Goal: Information Seeking & Learning: Find specific fact

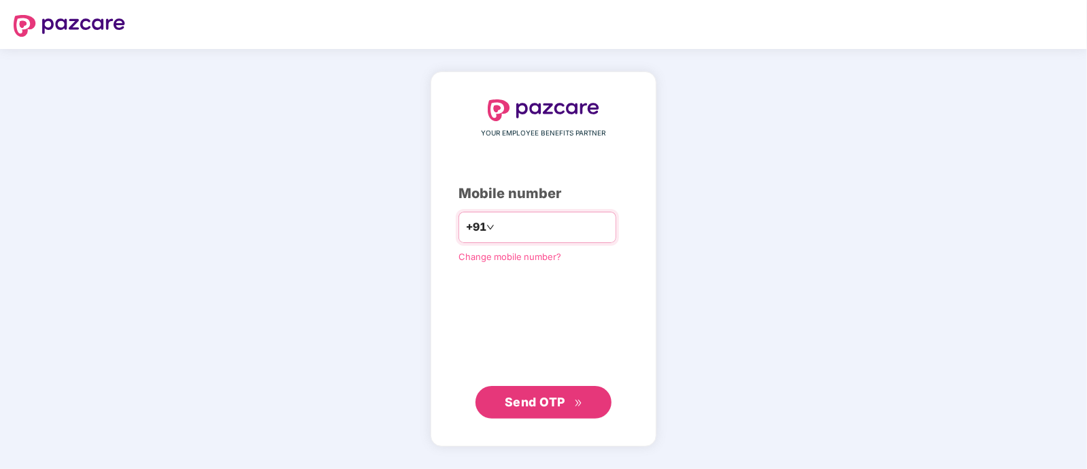
type input "**********"
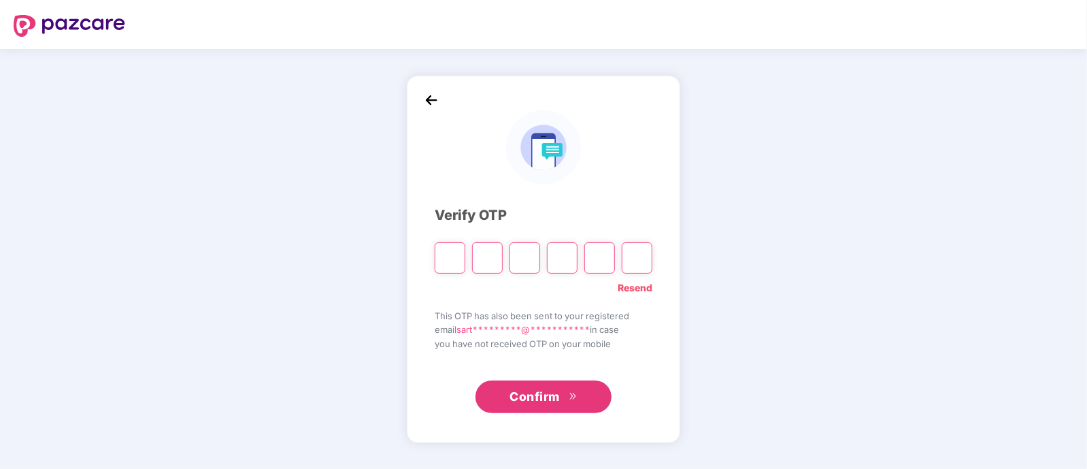
paste input "*"
type input "*"
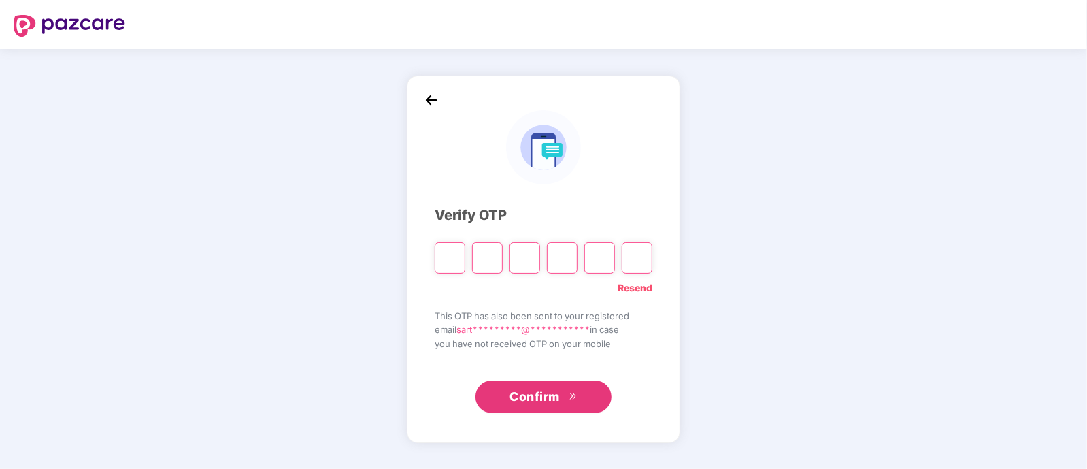
type input "*"
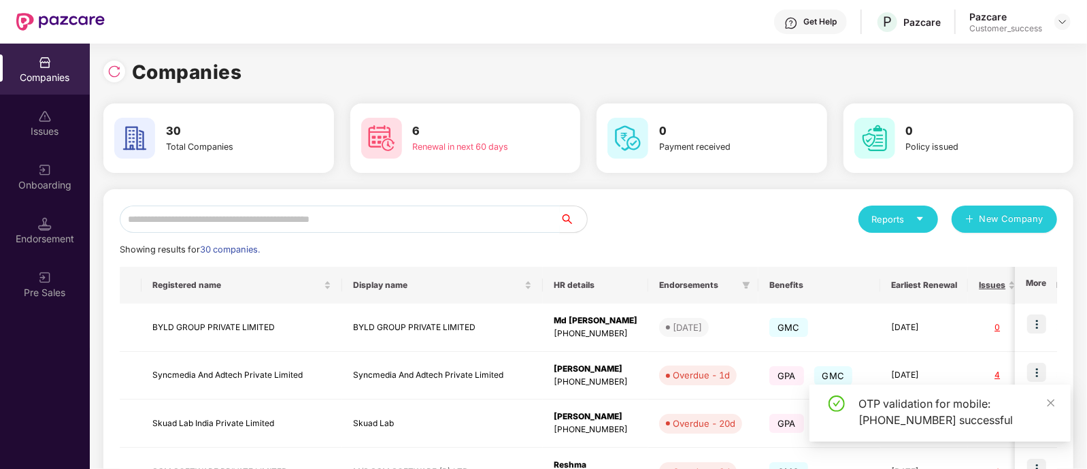
click at [310, 209] on input "text" at bounding box center [340, 218] width 440 height 27
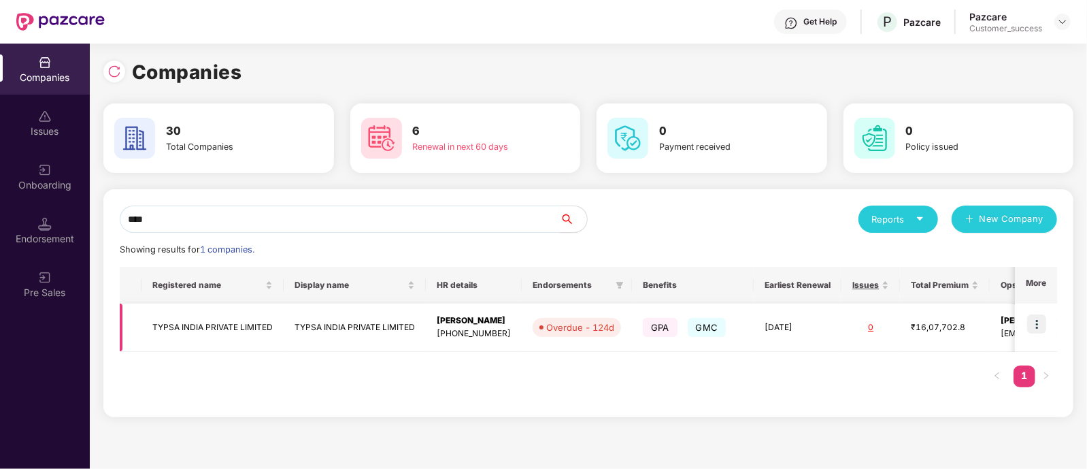
type input "****"
click at [1039, 318] on img at bounding box center [1036, 323] width 19 height 19
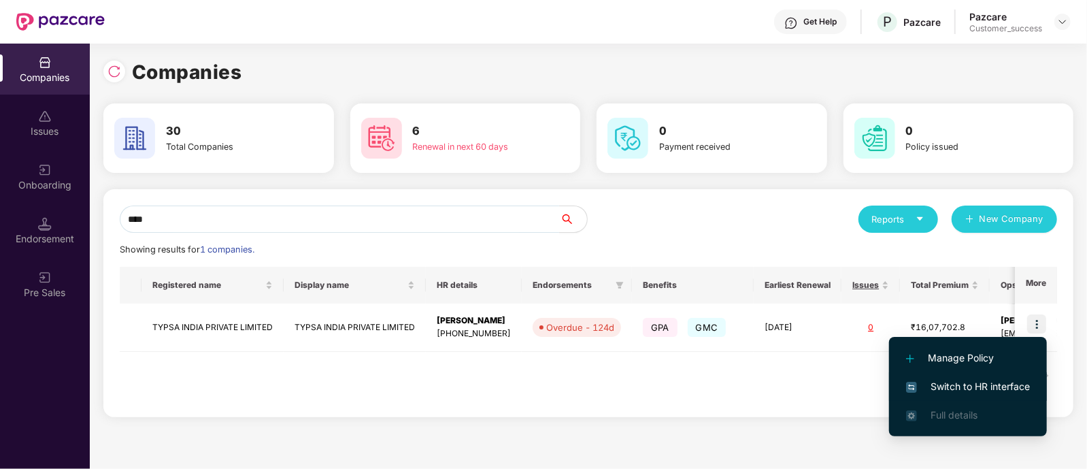
click at [955, 382] on span "Switch to HR interface" at bounding box center [968, 386] width 124 height 15
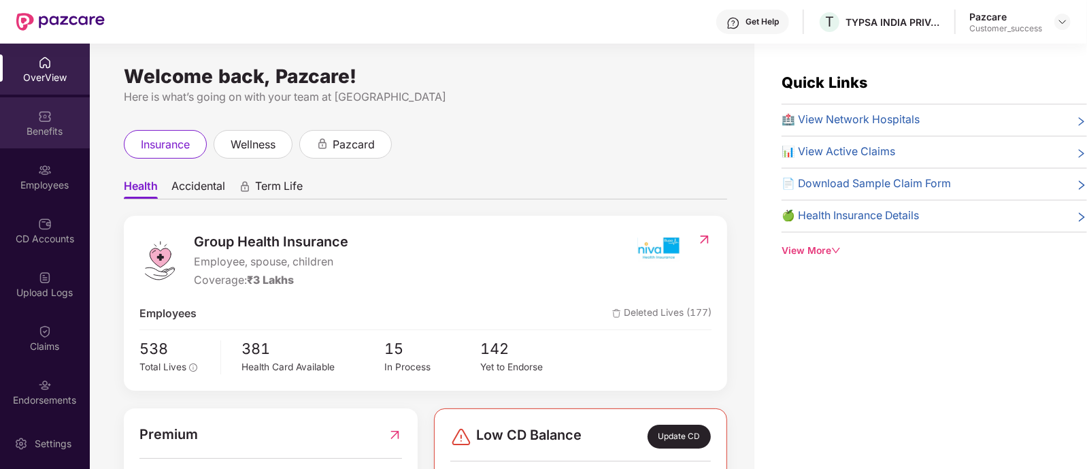
click at [65, 117] on div "Benefits" at bounding box center [45, 122] width 90 height 51
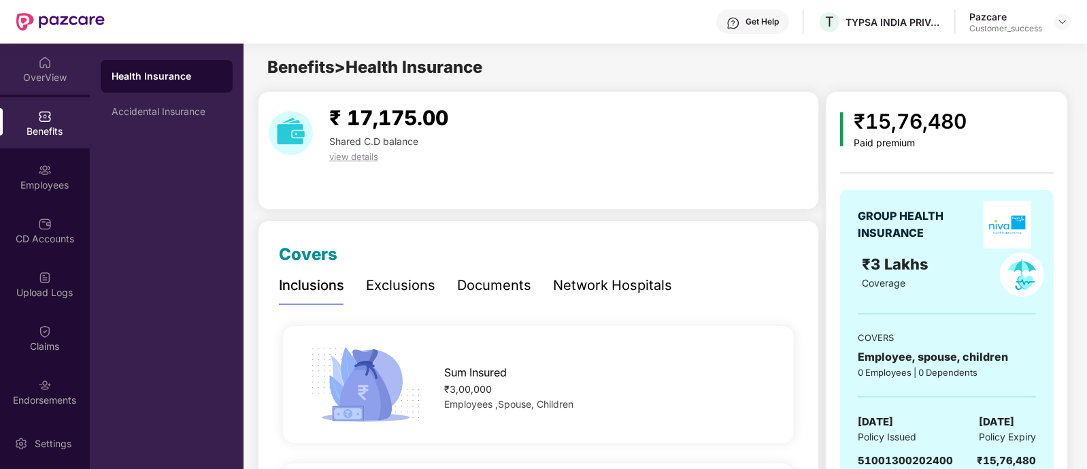
click at [58, 71] on div "OverView" at bounding box center [45, 78] width 90 height 14
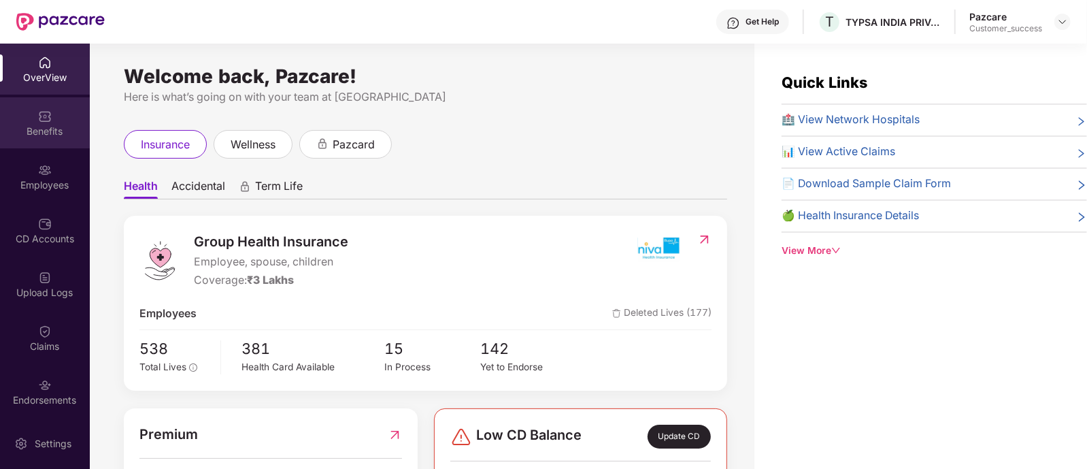
click at [58, 135] on div "Benefits" at bounding box center [45, 131] width 90 height 14
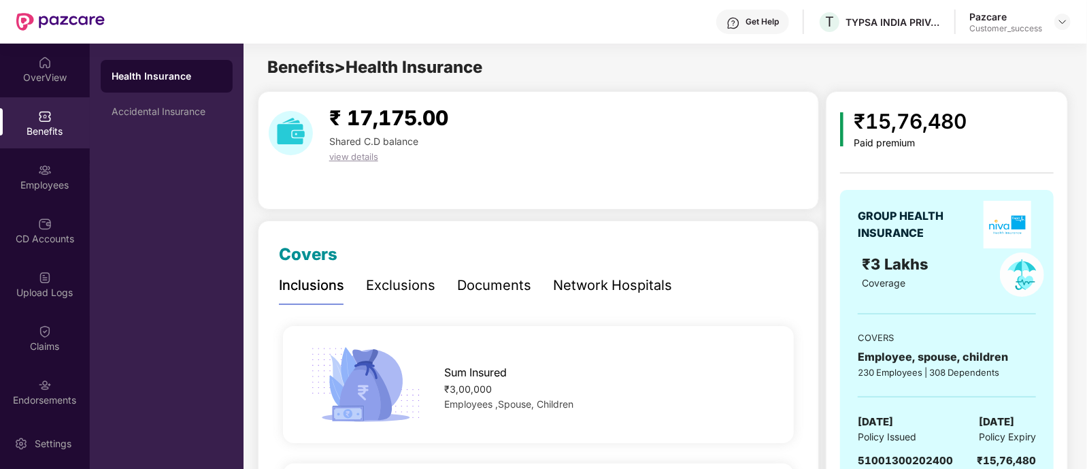
drag, startPoint x: 1085, startPoint y: 78, endPoint x: 1083, endPoint y: 122, distance: 43.6
click at [788, 114] on div "₹ 17,175.00 Shared C.D balance view details" at bounding box center [538, 133] width 550 height 62
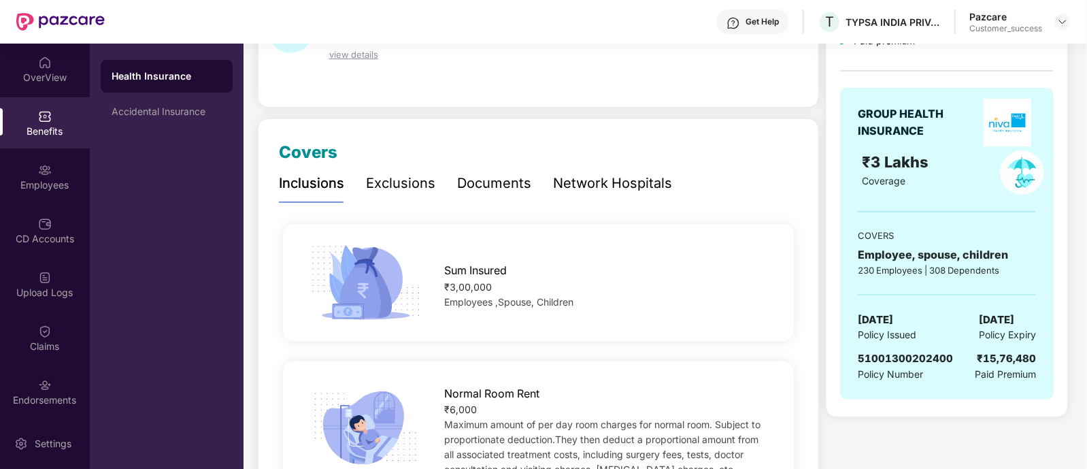
scroll to position [238, 0]
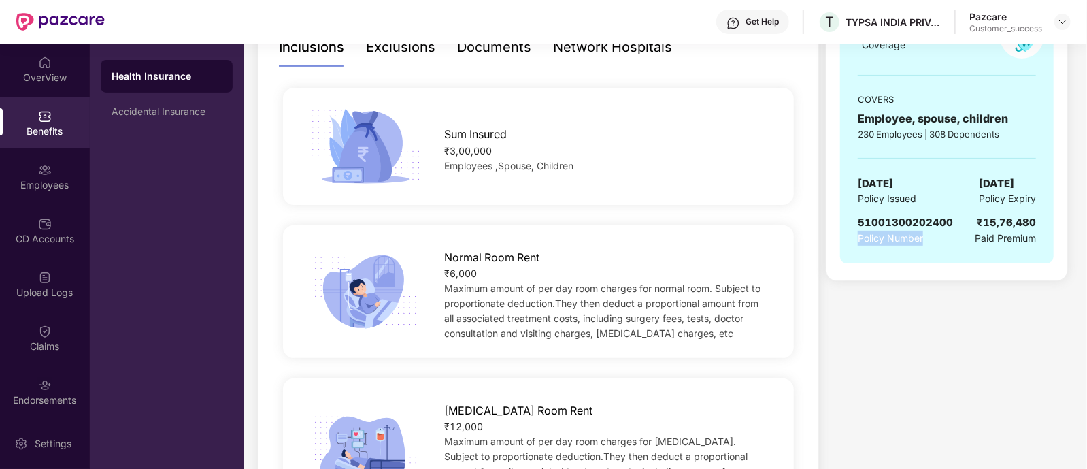
drag, startPoint x: 923, startPoint y: 236, endPoint x: 860, endPoint y: 237, distance: 63.3
click at [860, 237] on span "Policy Number" at bounding box center [890, 238] width 65 height 12
copy span "Policy Number"
click at [886, 222] on span "51001300202400" at bounding box center [905, 222] width 95 height 13
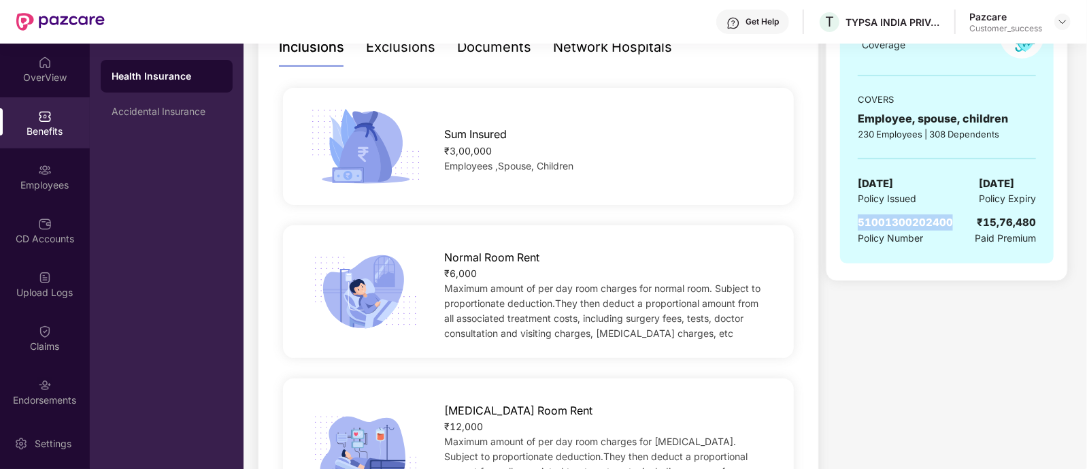
copy span "51001300202400"
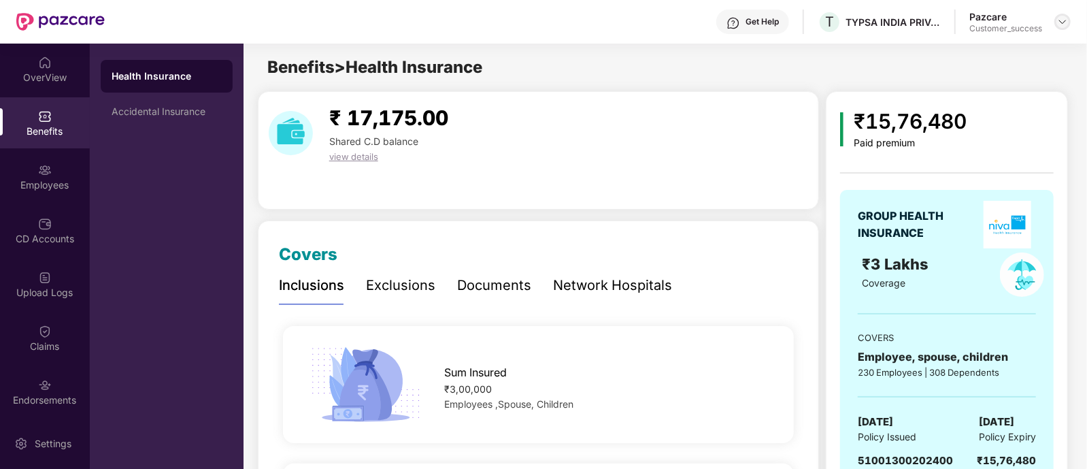
click at [1056, 24] on div at bounding box center [1062, 22] width 16 height 16
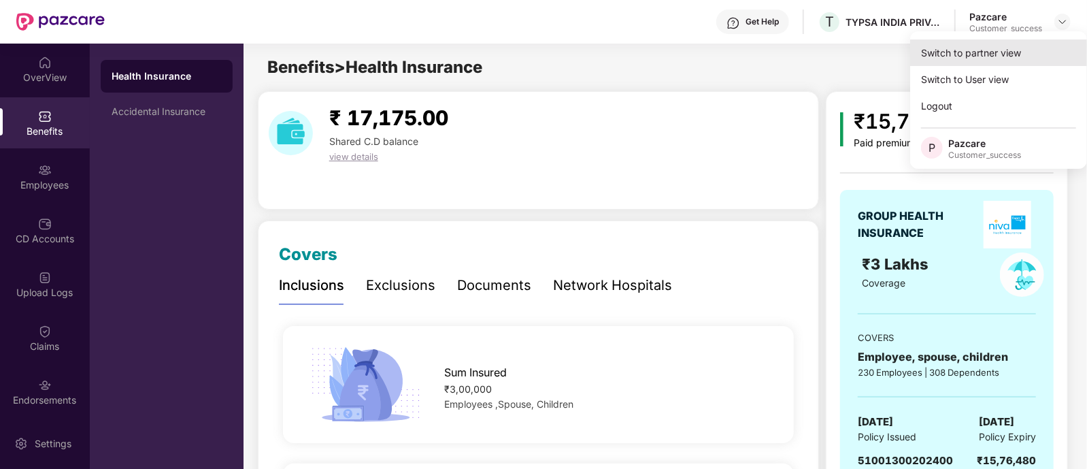
click at [1009, 49] on div "Switch to partner view" at bounding box center [998, 52] width 177 height 27
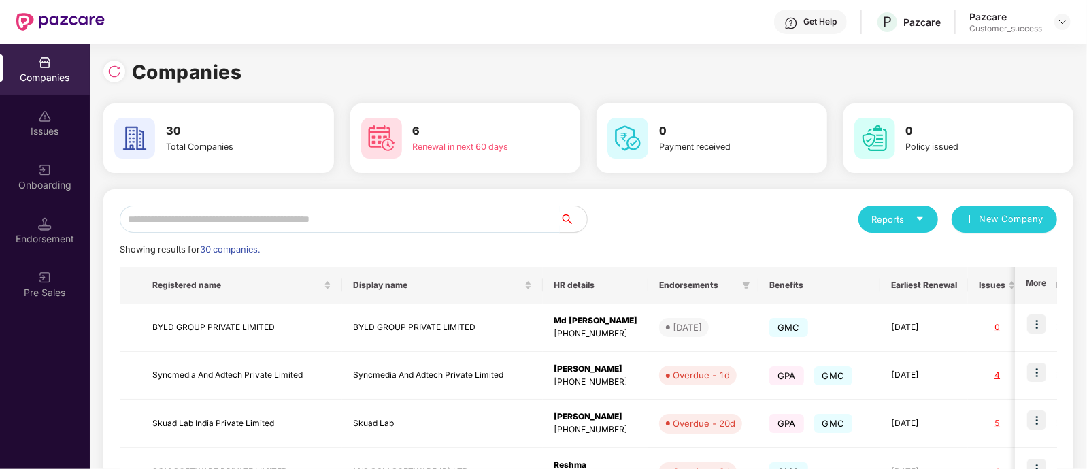
click at [456, 218] on input "text" at bounding box center [340, 218] width 440 height 27
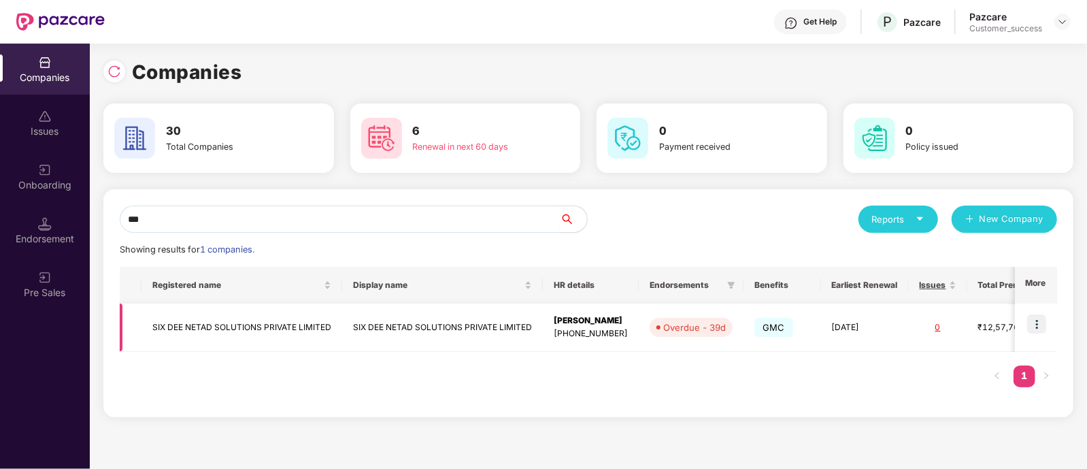
type input "***"
click at [1041, 314] on img at bounding box center [1036, 323] width 19 height 19
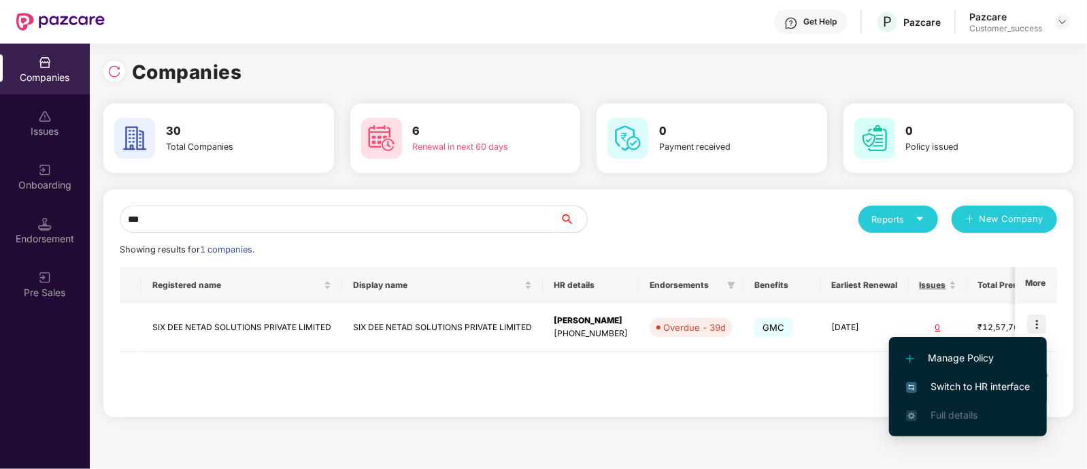
click at [949, 384] on span "Switch to HR interface" at bounding box center [968, 386] width 124 height 15
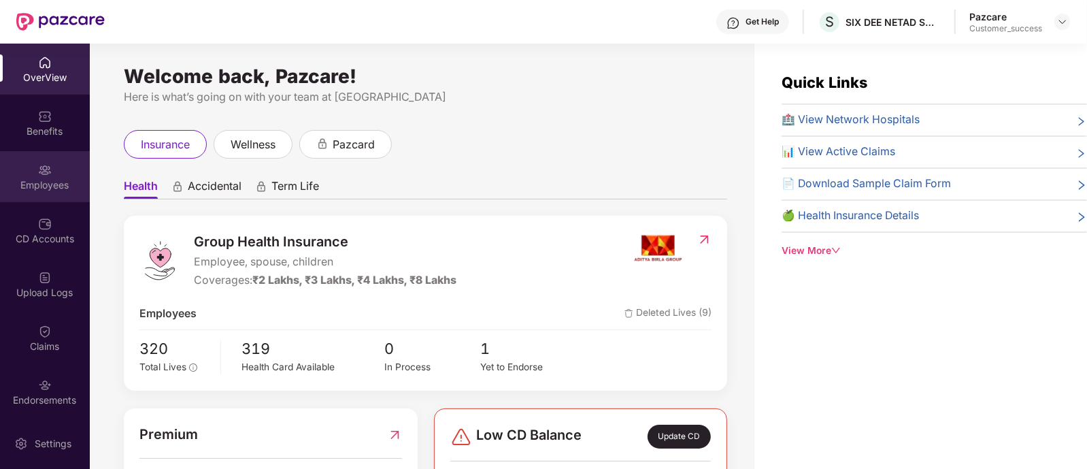
click at [53, 178] on div "Employees" at bounding box center [45, 185] width 90 height 14
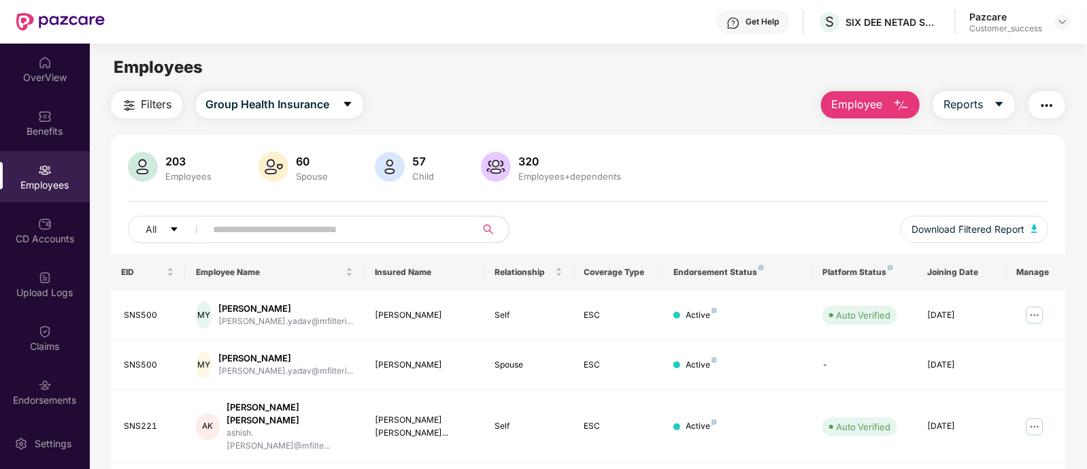
click at [288, 221] on input "text" at bounding box center [336, 229] width 244 height 20
paste input "**********"
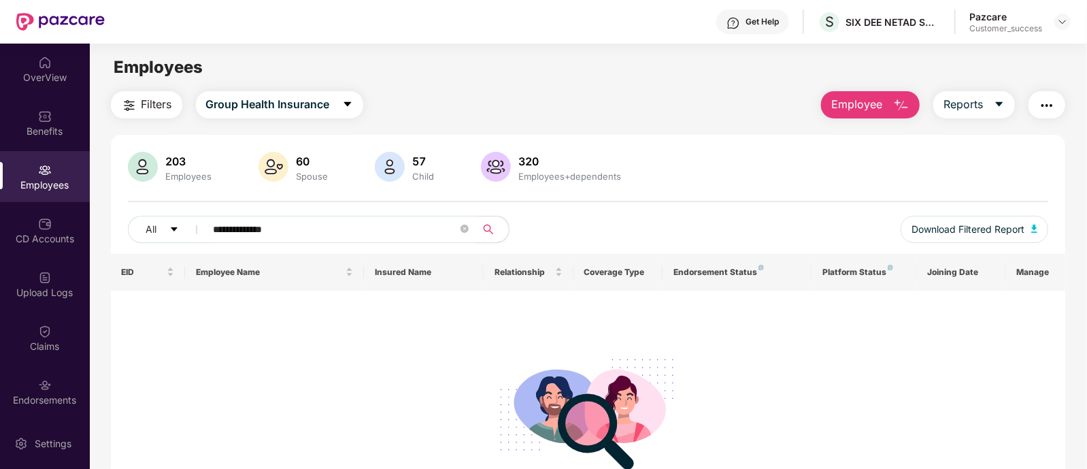
type input "**********"
click at [839, 105] on span "Employee" at bounding box center [856, 104] width 51 height 17
click at [54, 382] on div "Endorsements" at bounding box center [45, 391] width 90 height 51
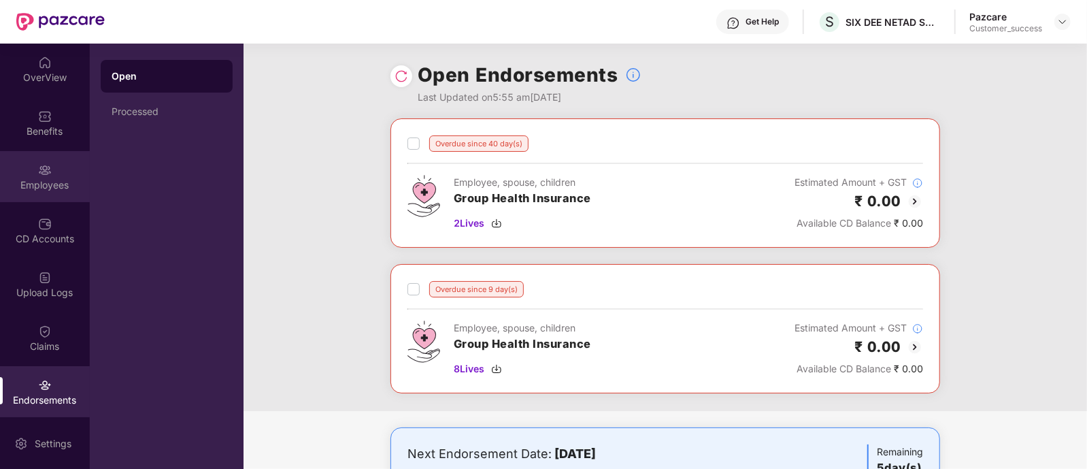
click at [36, 188] on div "Employees" at bounding box center [45, 185] width 90 height 14
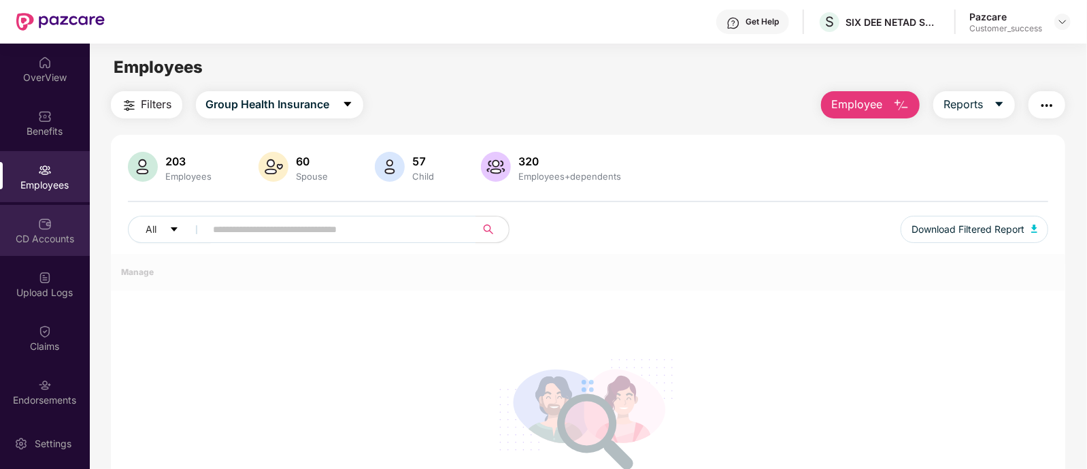
click at [39, 250] on div "CD Accounts" at bounding box center [45, 230] width 90 height 51
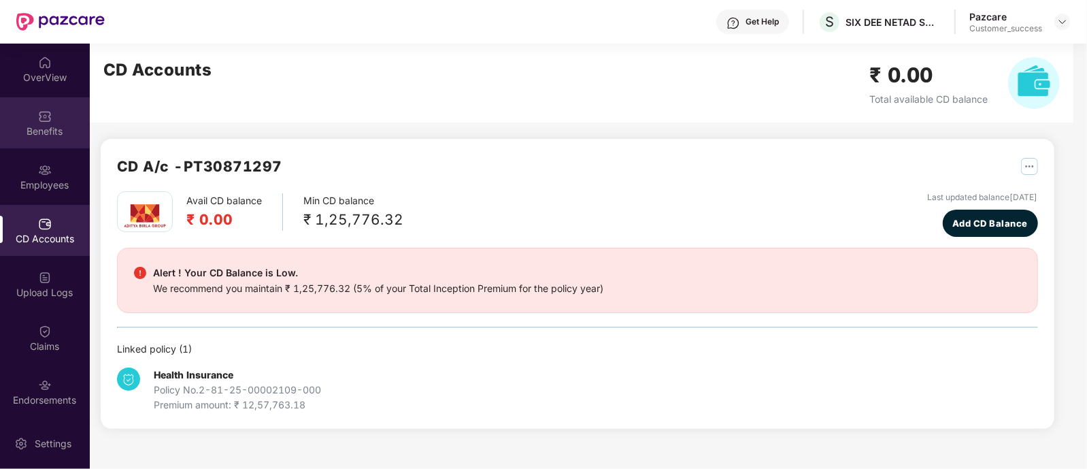
click at [48, 144] on div "Benefits" at bounding box center [45, 122] width 90 height 51
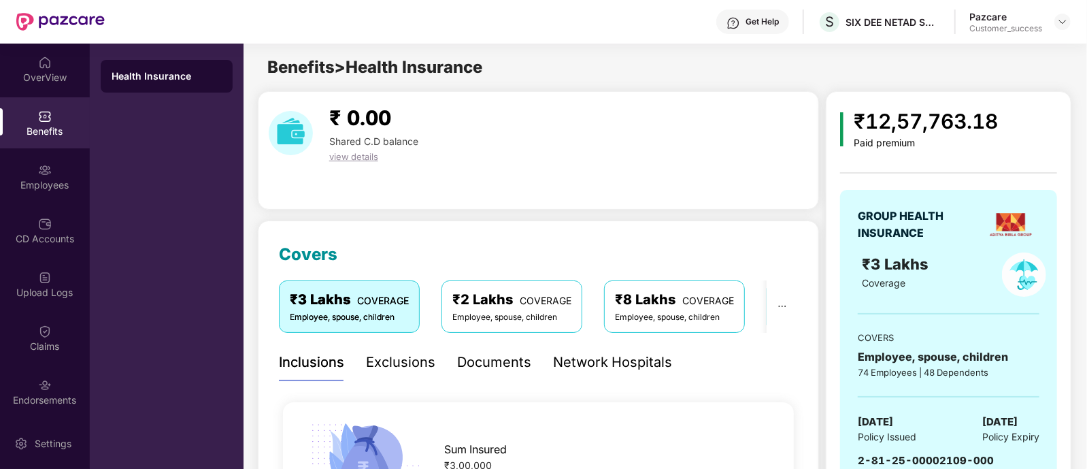
click at [507, 357] on div "Documents" at bounding box center [494, 362] width 74 height 21
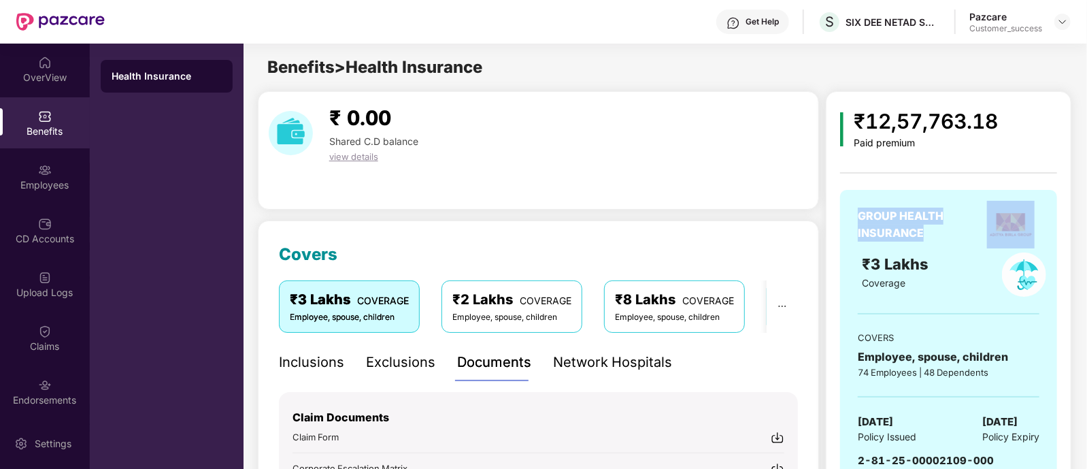
click at [1086, 233] on html "Get Help S SIX DEE NETAD SOLUTIONS PRIVATE LIMITED Pazcare Customer_success Ove…" at bounding box center [543, 234] width 1087 height 469
click at [731, 228] on div "Covers ₹3 Lakhs COVERAGE Employee, spouse, children ₹2 Lakhs COVERAGE Employee,…" at bounding box center [538, 455] width 561 height 471
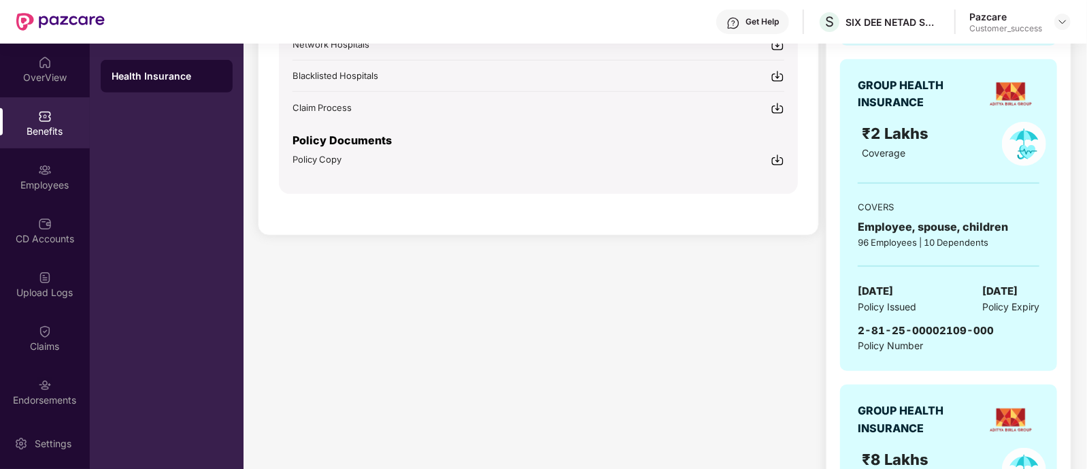
scroll to position [476, 0]
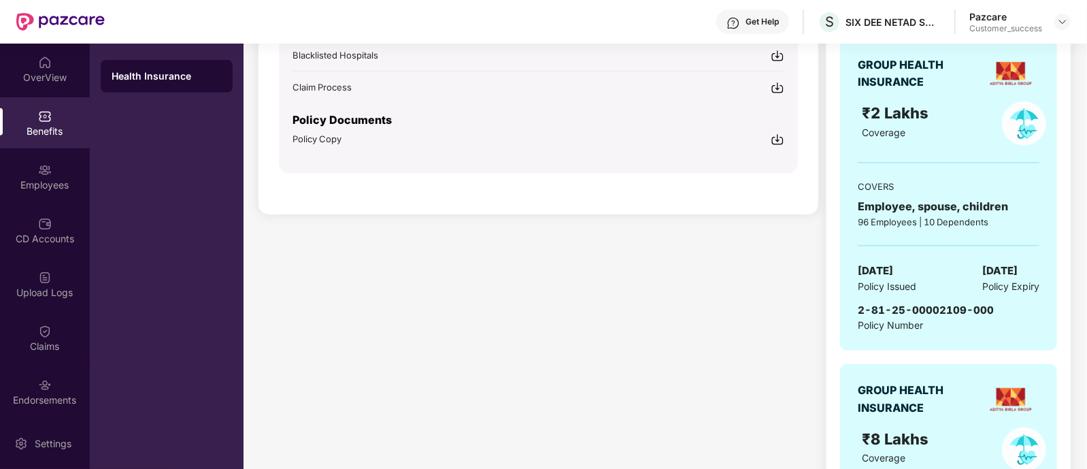
click at [775, 135] on img at bounding box center [778, 140] width 14 height 14
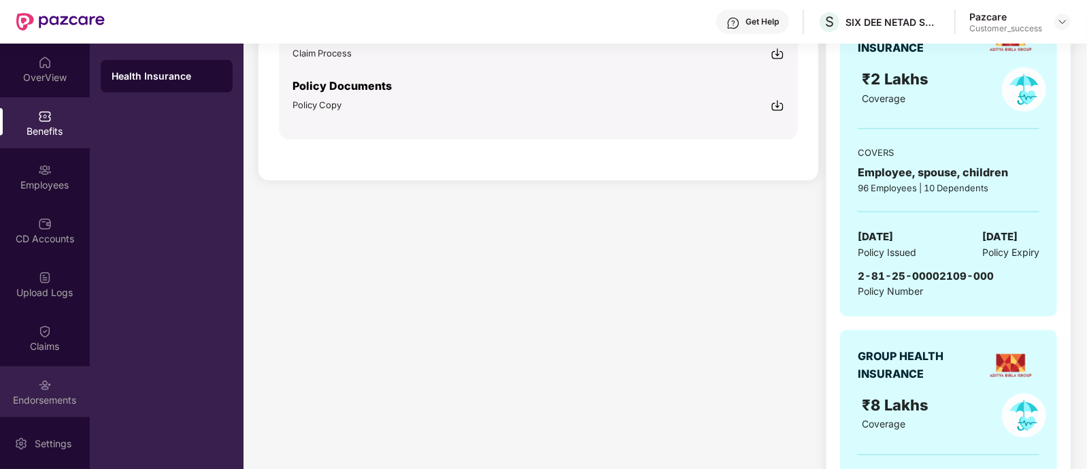
click at [47, 380] on img at bounding box center [45, 385] width 14 height 14
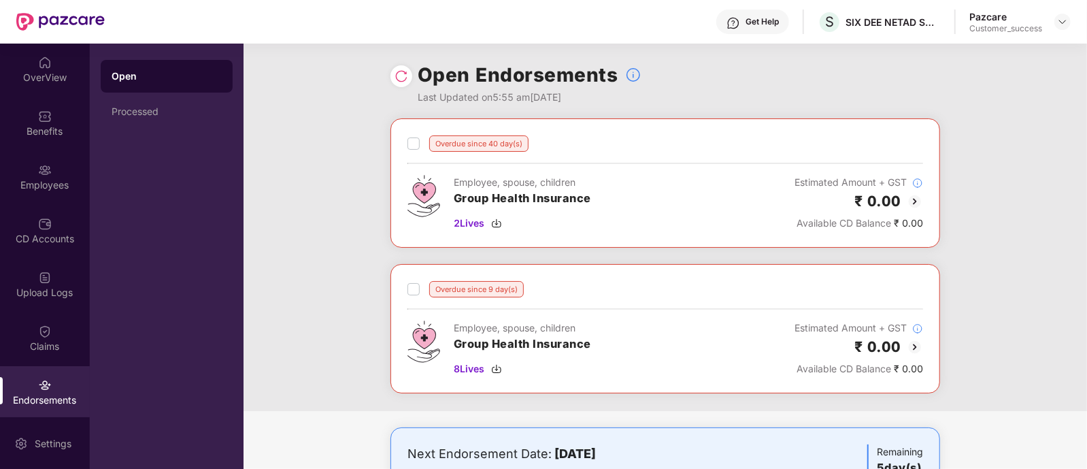
click at [401, 79] on img at bounding box center [401, 76] width 14 height 14
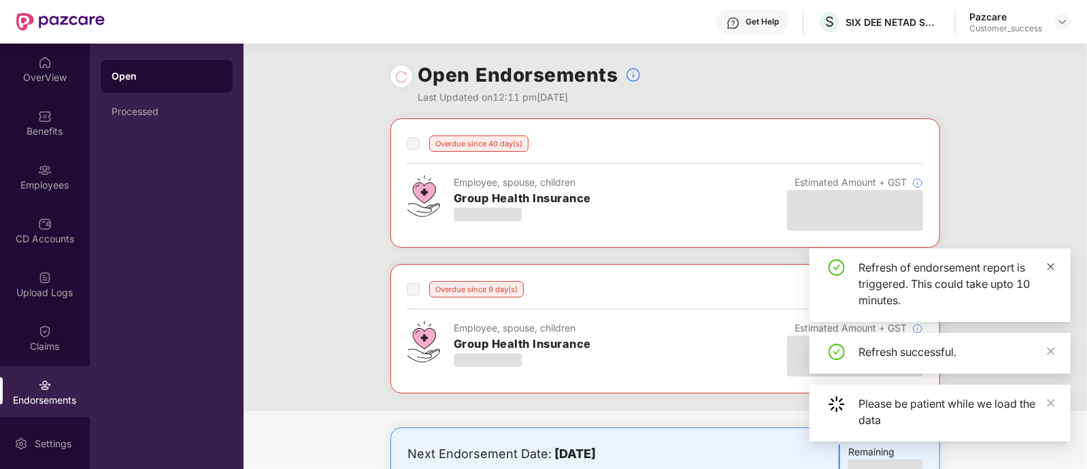
click at [1049, 266] on icon "close" at bounding box center [1051, 267] width 10 height 10
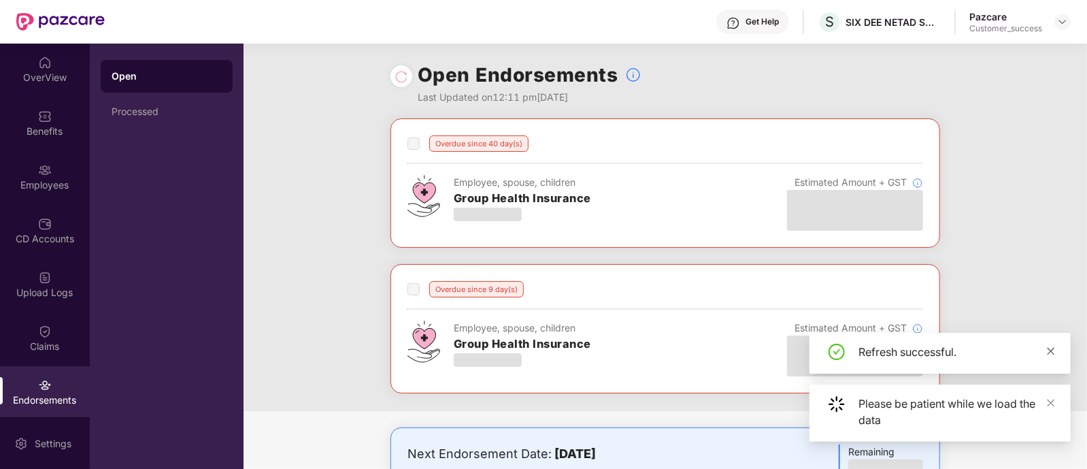
click at [1052, 348] on icon "close" at bounding box center [1050, 350] width 7 height 7
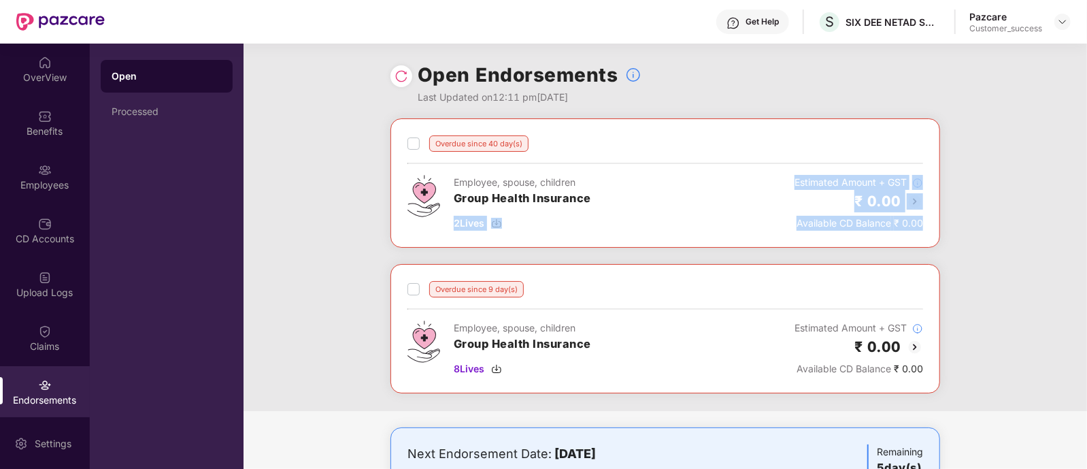
drag, startPoint x: 973, startPoint y: 297, endPoint x: 592, endPoint y: 215, distance: 389.7
click at [592, 215] on div "Overdue since 40 day(s) Employee, spouse, children Group Health Insurance 2 Liv…" at bounding box center [664, 264] width 843 height 292
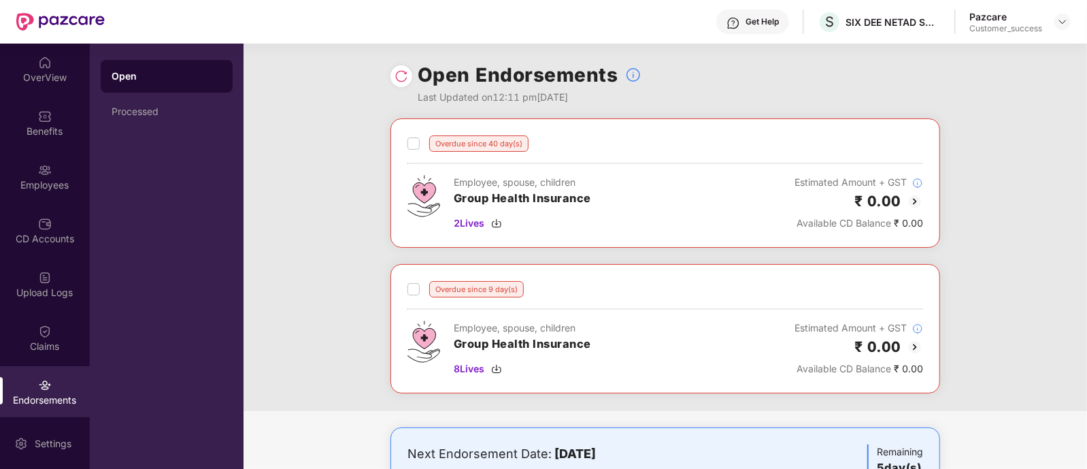
click at [325, 144] on div "Overdue since 40 day(s) Employee, spouse, children Group Health Insurance 2 Liv…" at bounding box center [664, 264] width 843 height 292
click at [1055, 22] on div at bounding box center [1062, 22] width 16 height 16
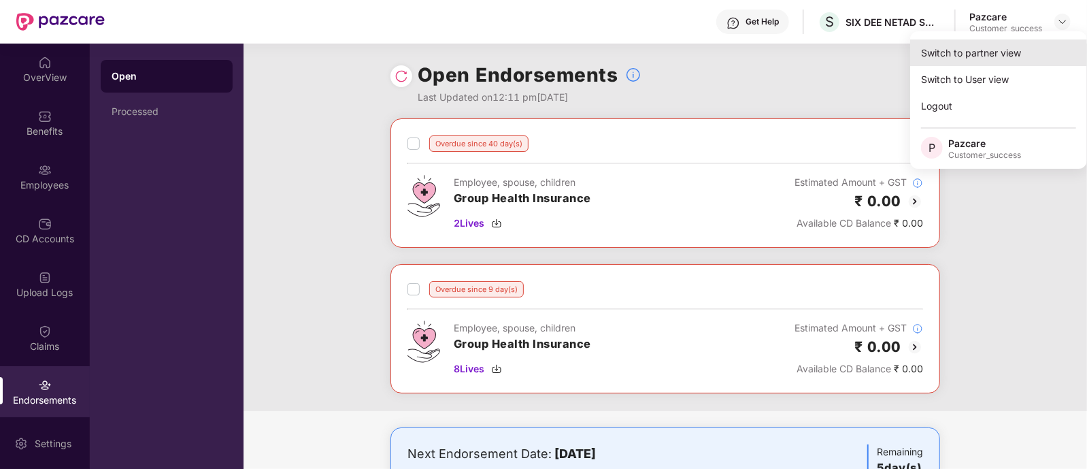
click at [1011, 50] on div "Switch to partner view" at bounding box center [998, 52] width 177 height 27
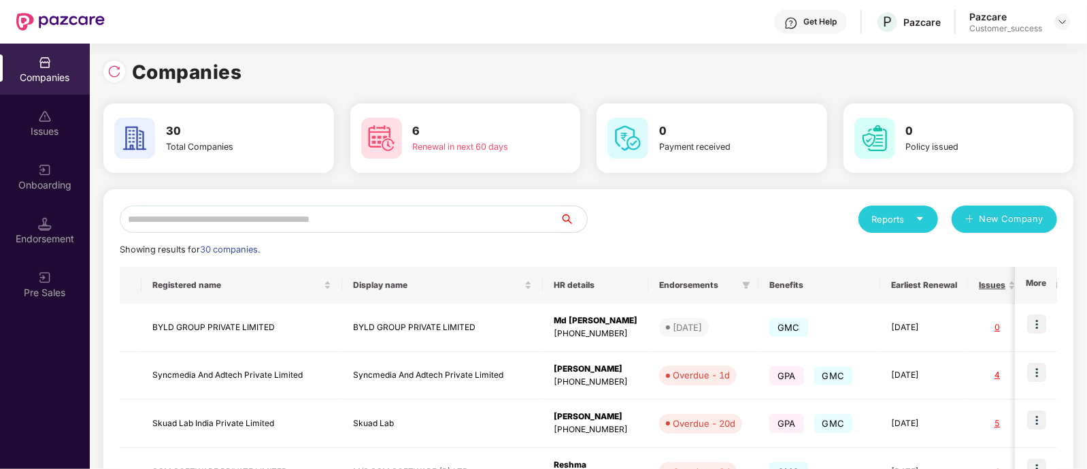
click at [426, 222] on input "text" at bounding box center [340, 218] width 440 height 27
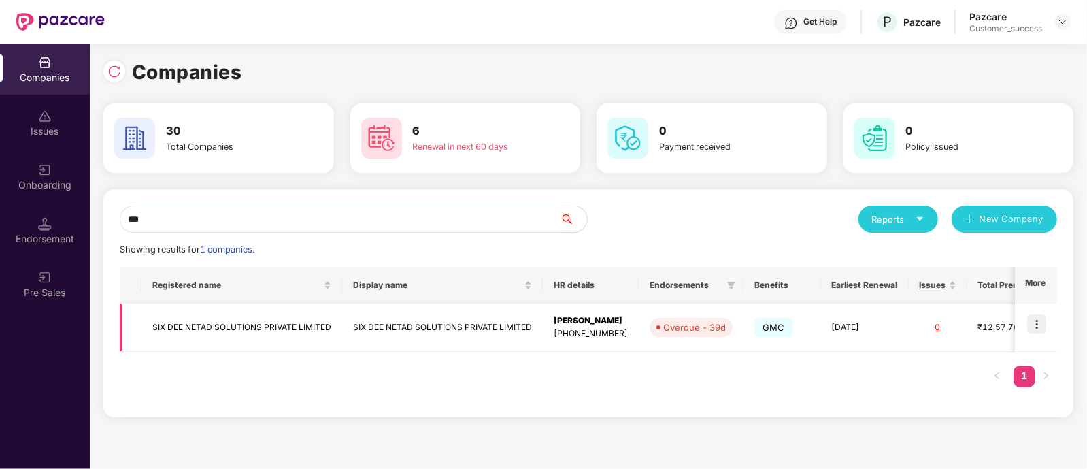
type input "***"
click at [477, 323] on td "SIX DEE NETAD SOLUTIONS PRIVATE LIMITED" at bounding box center [442, 327] width 201 height 48
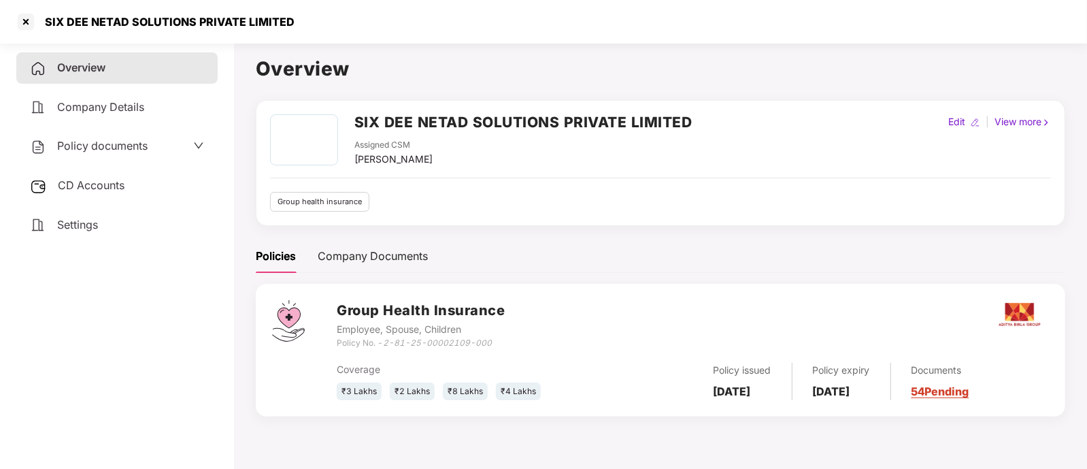
click at [110, 145] on span "Policy documents" at bounding box center [102, 146] width 90 height 14
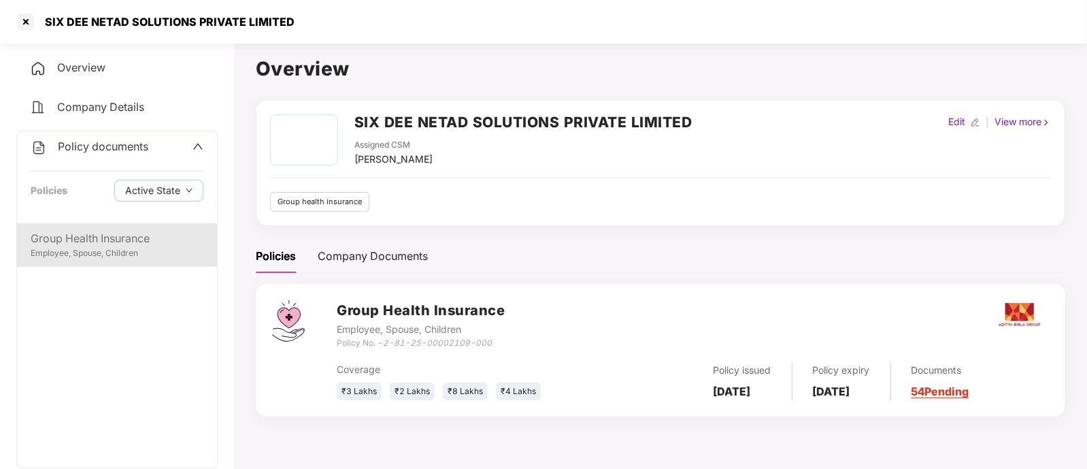
click at [110, 233] on div "Group Health Insurance" at bounding box center [117, 238] width 173 height 17
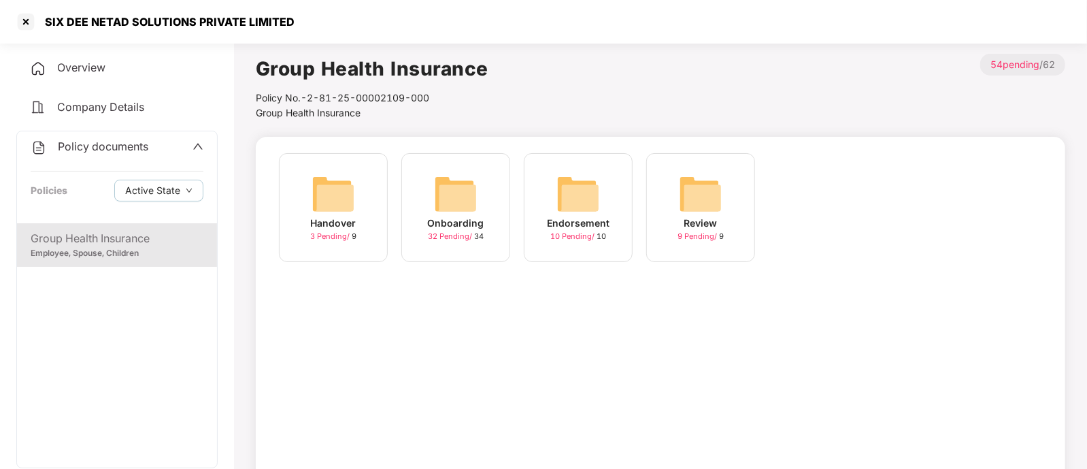
click at [442, 239] on span "32 Pending /" at bounding box center [451, 236] width 46 height 10
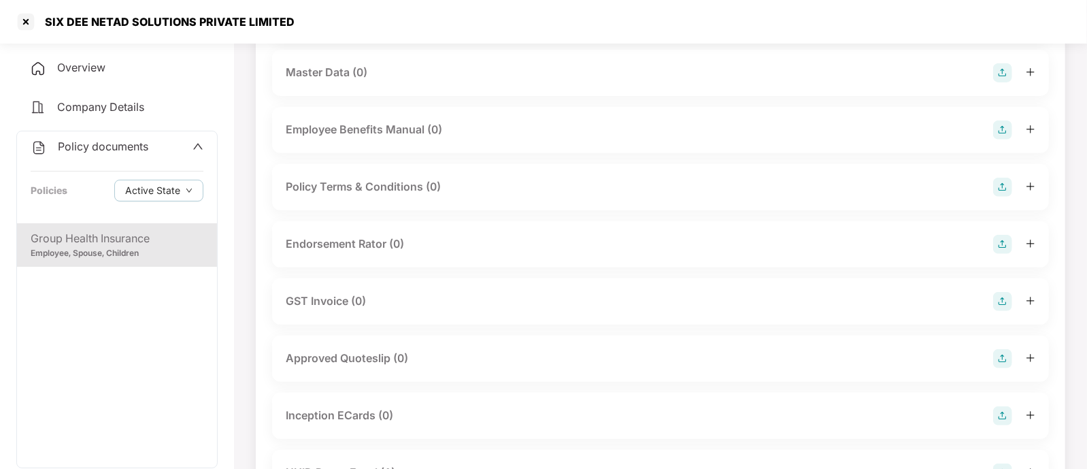
scroll to position [271, 0]
click at [112, 237] on div "Group Health Insurance" at bounding box center [117, 238] width 173 height 17
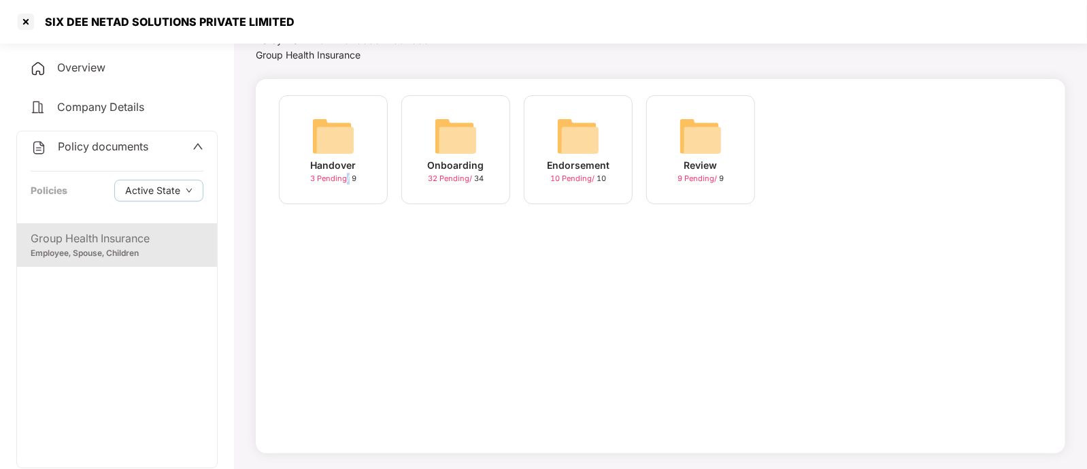
click at [346, 188] on div "Handover 3 Pending / 9" at bounding box center [333, 149] width 109 height 109
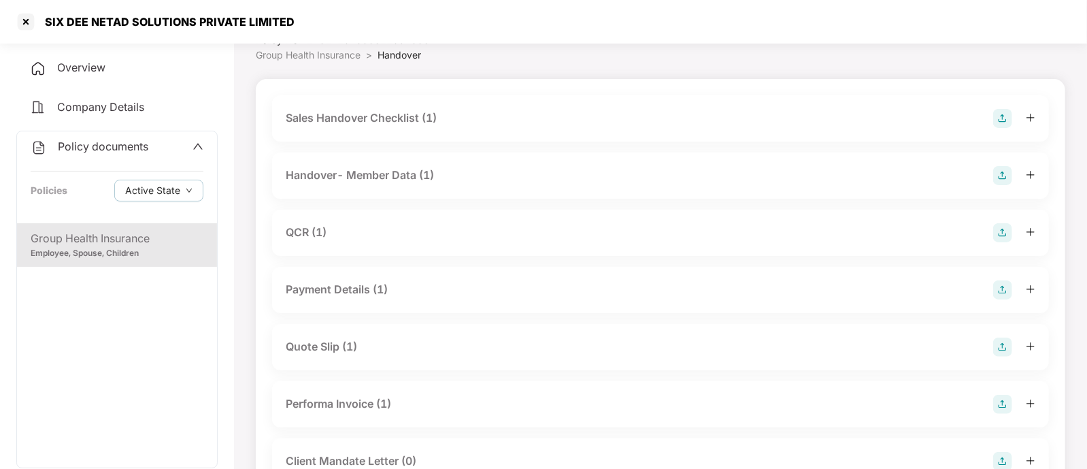
scroll to position [231, 0]
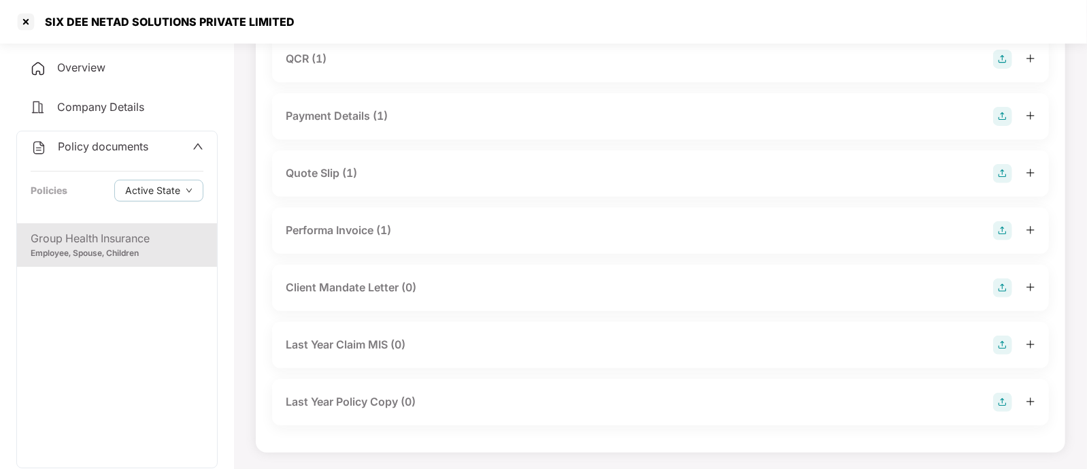
click at [405, 181] on div "Quote Slip (1)" at bounding box center [661, 173] width 750 height 19
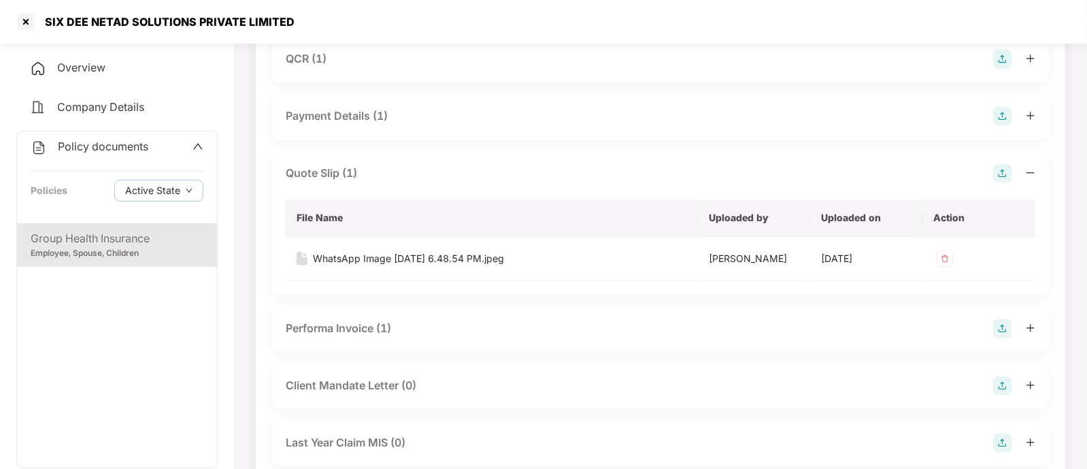
scroll to position [271, 0]
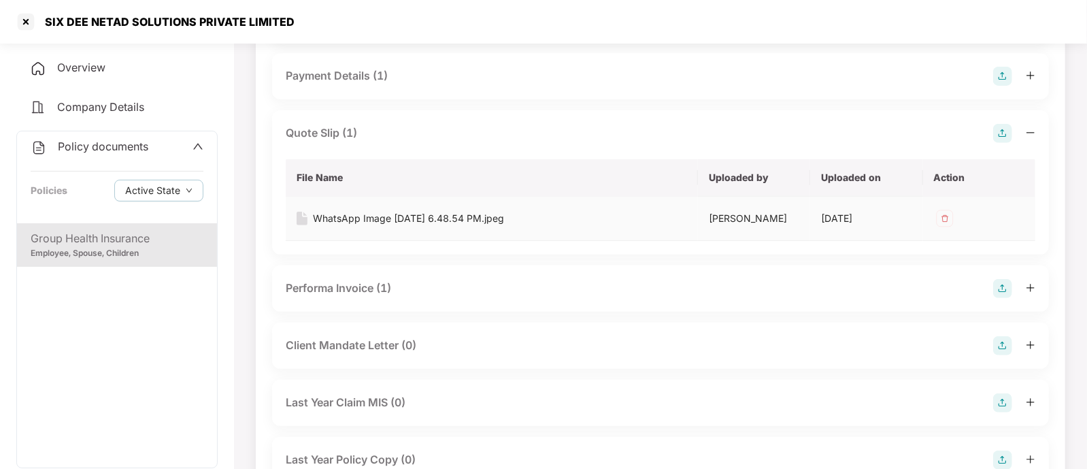
click at [466, 216] on div "WhatsApp Image [DATE] 6.48.54 PM.jpeg" at bounding box center [408, 218] width 191 height 15
click at [31, 25] on div at bounding box center [26, 22] width 22 height 22
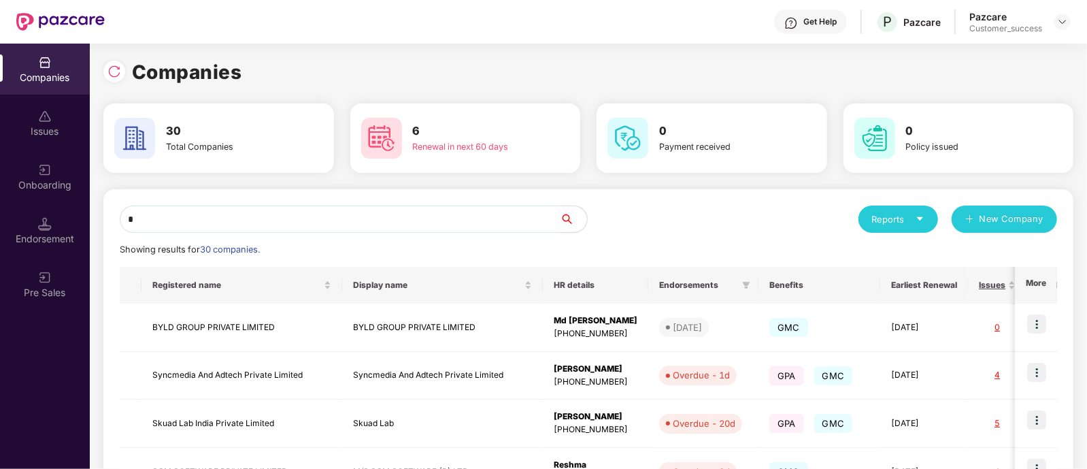
click at [470, 210] on input "*" at bounding box center [340, 218] width 440 height 27
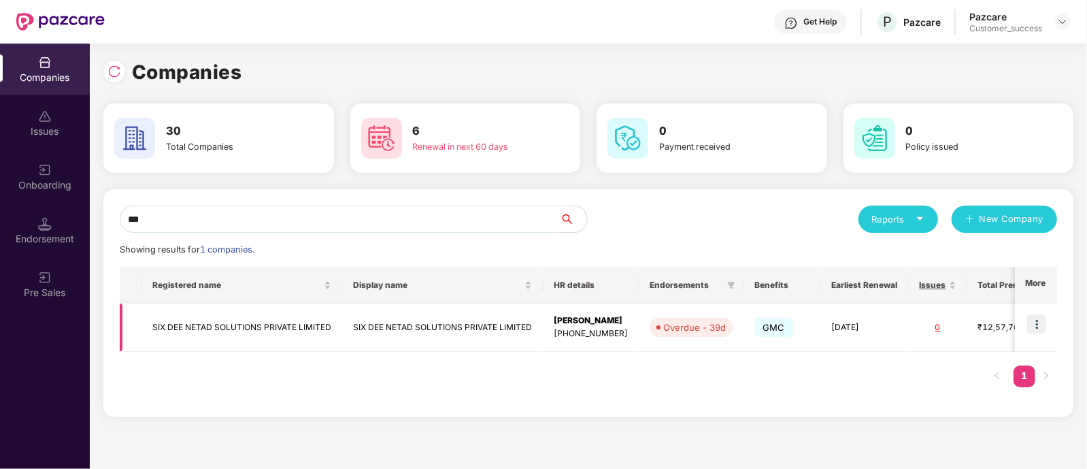
type input "***"
click at [1035, 324] on img at bounding box center [1036, 323] width 19 height 19
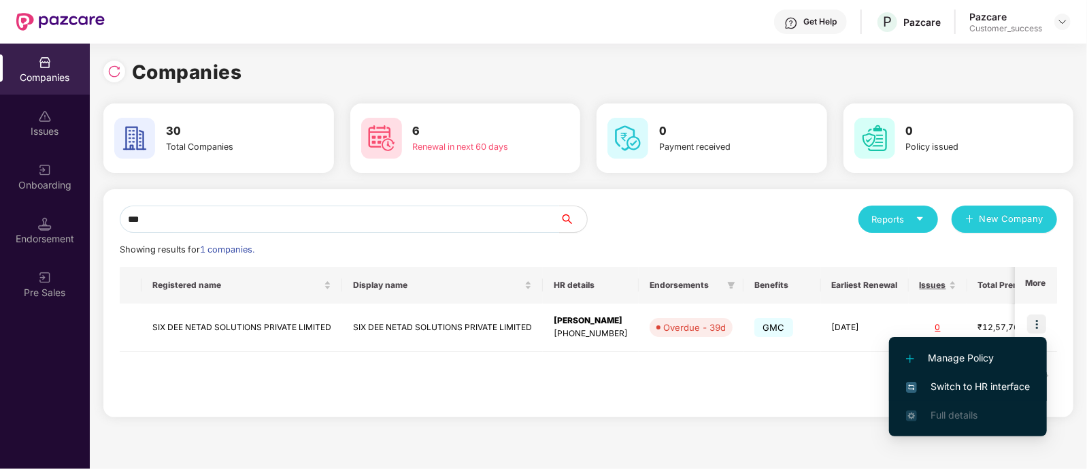
click at [937, 384] on span "Switch to HR interface" at bounding box center [968, 386] width 124 height 15
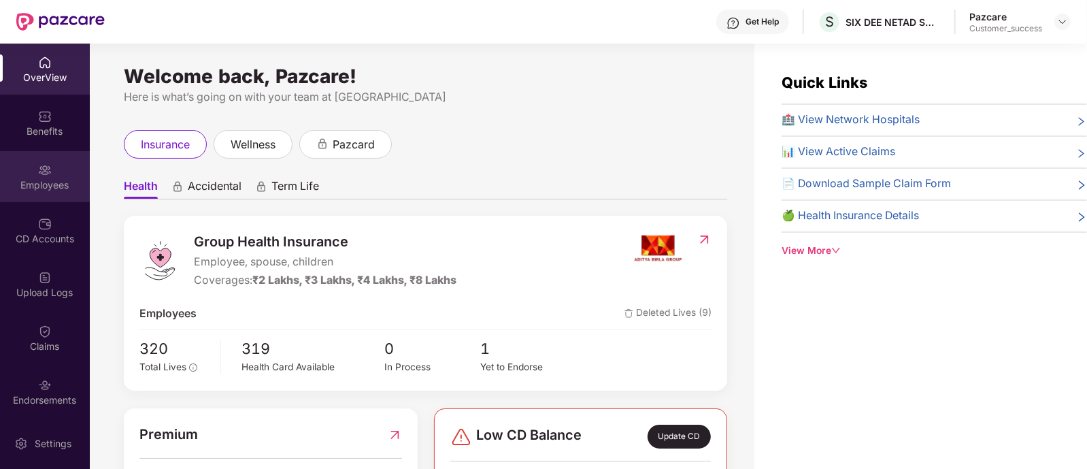
click at [51, 168] on div "Employees" at bounding box center [45, 176] width 90 height 51
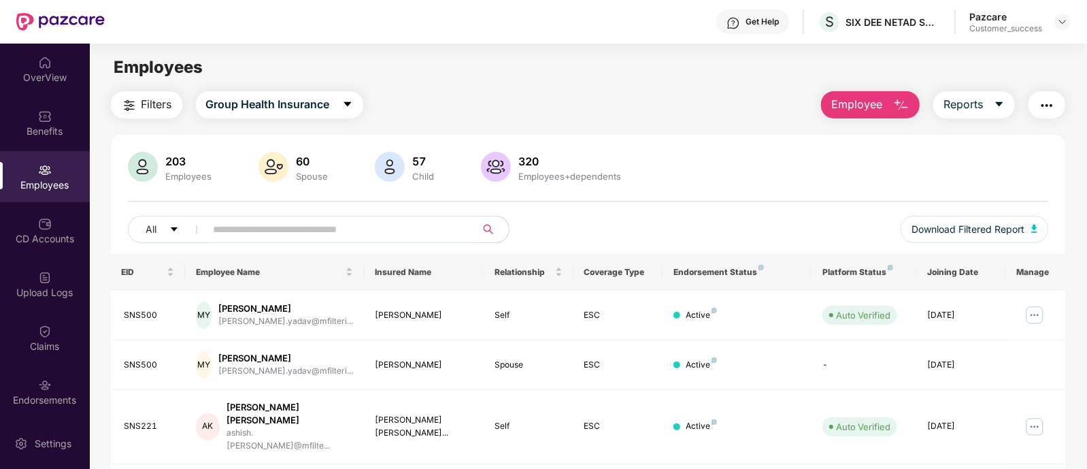
click at [329, 224] on input "text" at bounding box center [336, 229] width 244 height 20
paste input "******"
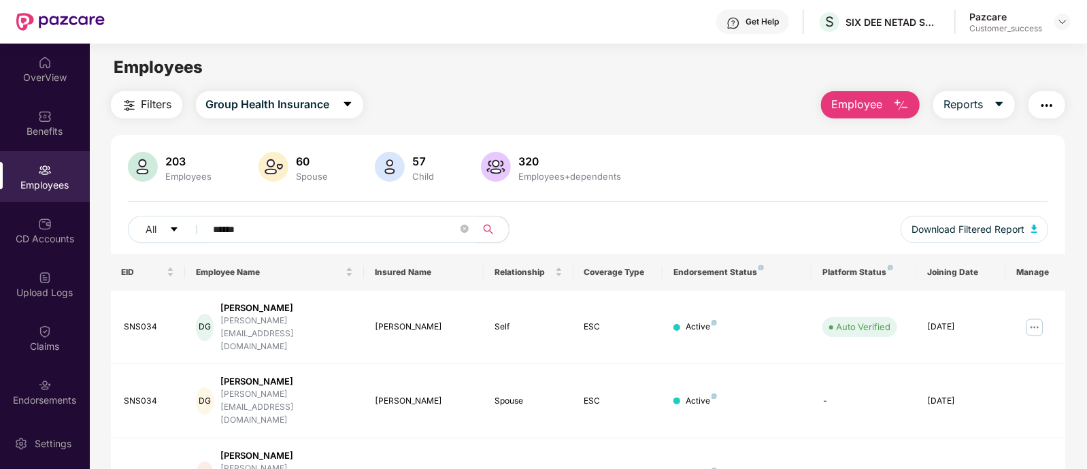
type input "******"
click at [1034, 316] on img at bounding box center [1035, 327] width 22 height 22
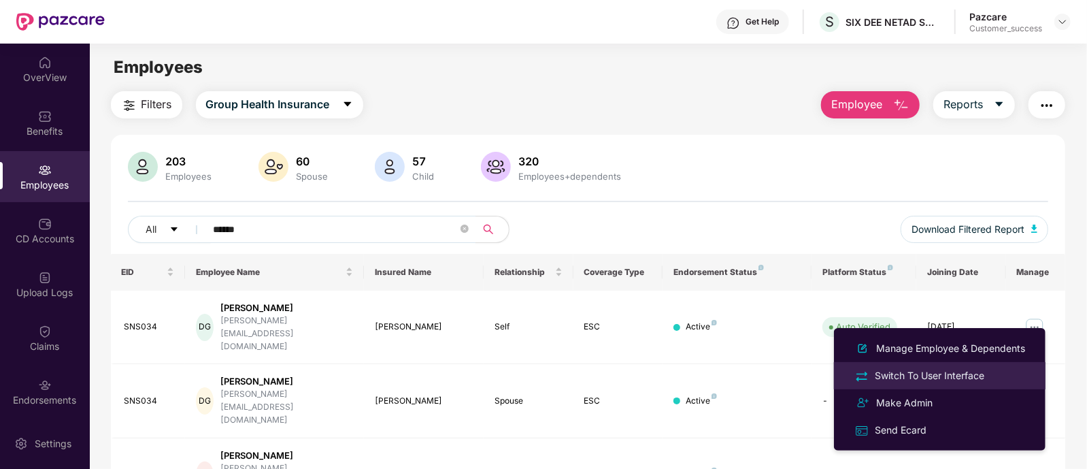
click at [926, 369] on div "Switch To User Interface" at bounding box center [929, 375] width 115 height 15
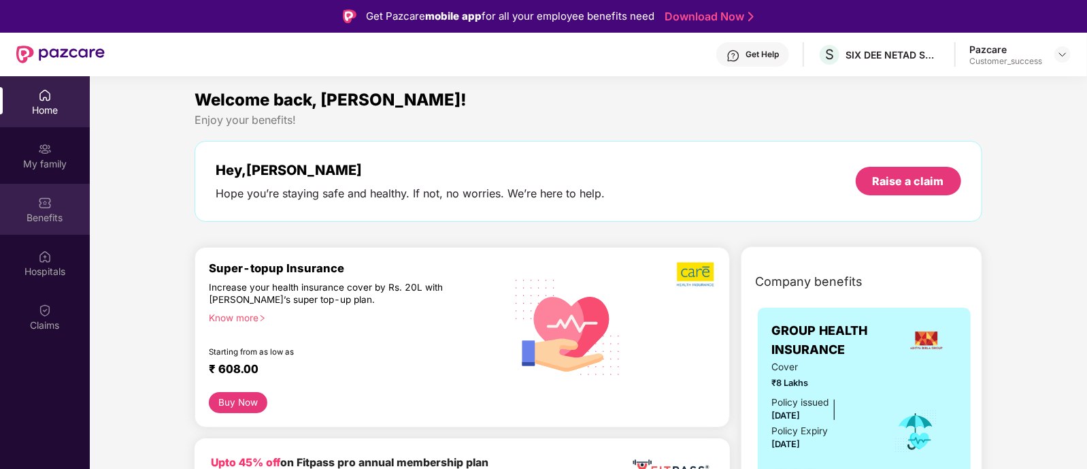
click at [46, 211] on div "Benefits" at bounding box center [45, 218] width 90 height 14
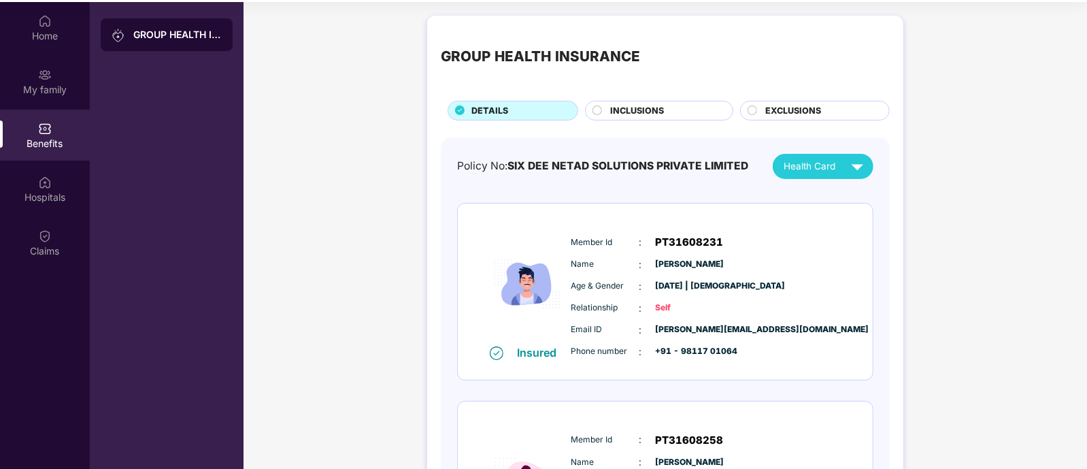
scroll to position [75, 0]
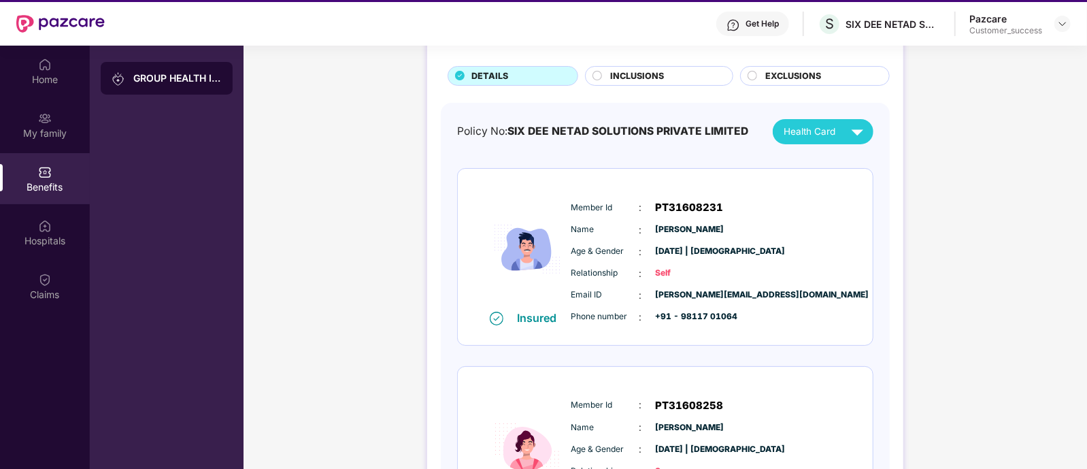
scroll to position [0, 0]
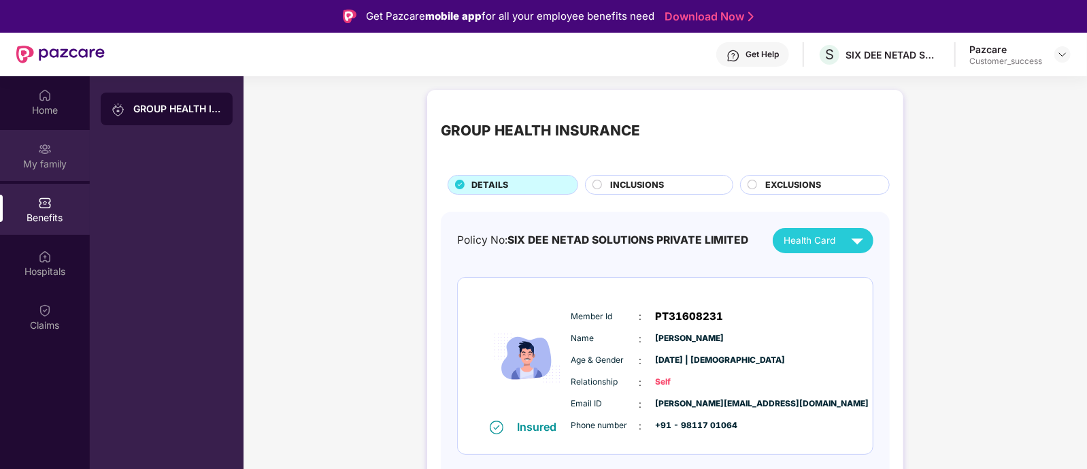
click at [58, 175] on div "My family" at bounding box center [45, 155] width 90 height 51
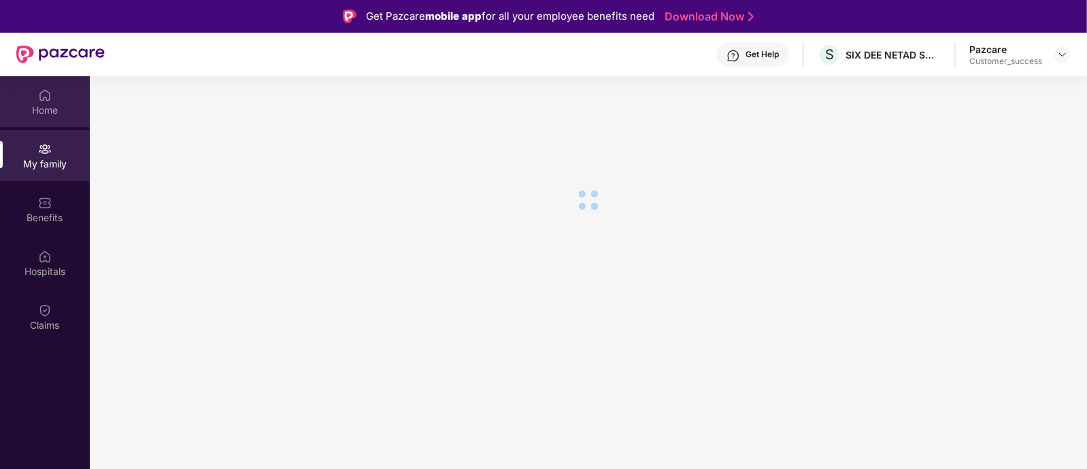
click at [32, 114] on div "Home" at bounding box center [45, 110] width 90 height 14
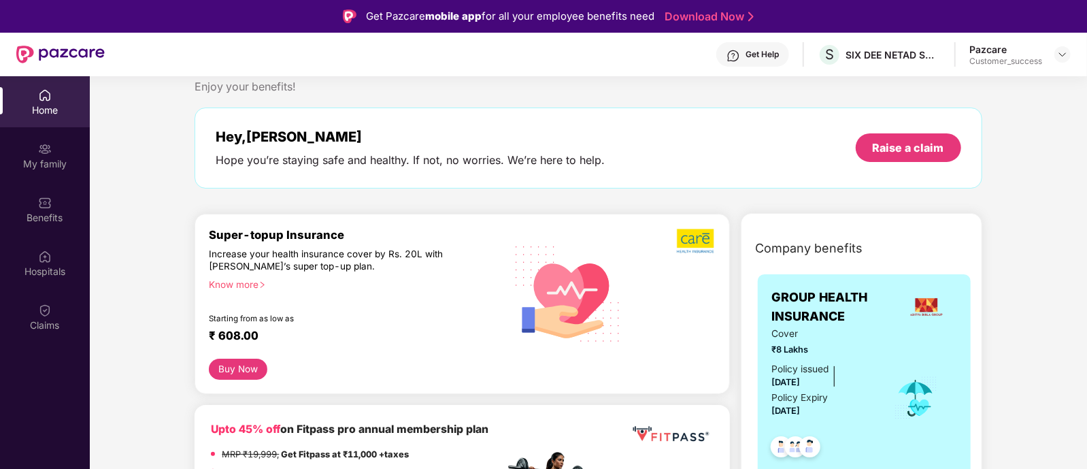
scroll to position [67, 0]
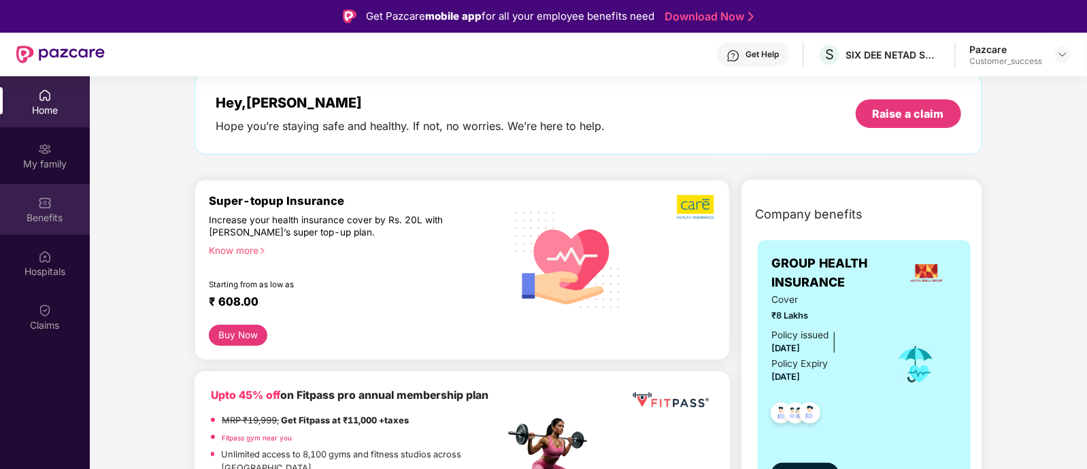
click at [38, 211] on div "Benefits" at bounding box center [45, 218] width 90 height 14
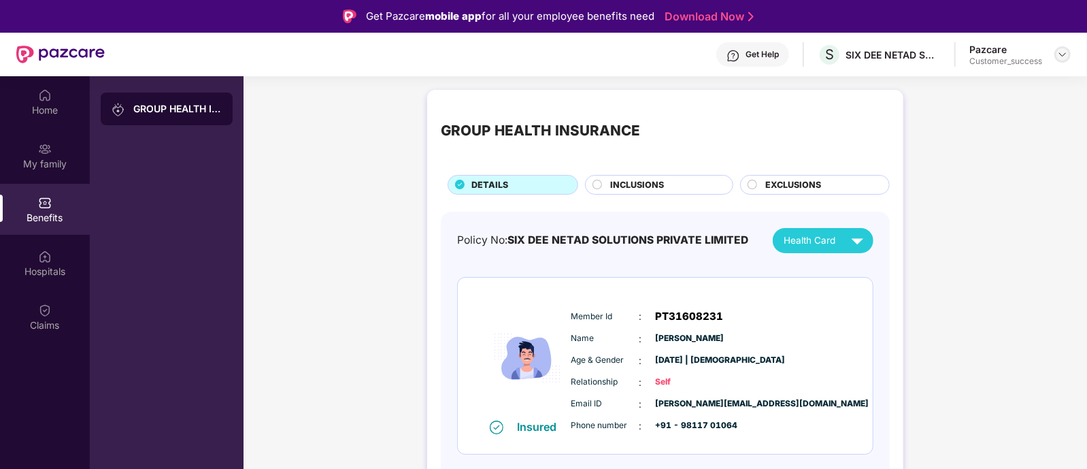
click at [1054, 57] on div at bounding box center [1062, 54] width 16 height 16
click at [1056, 56] on div at bounding box center [1062, 54] width 16 height 16
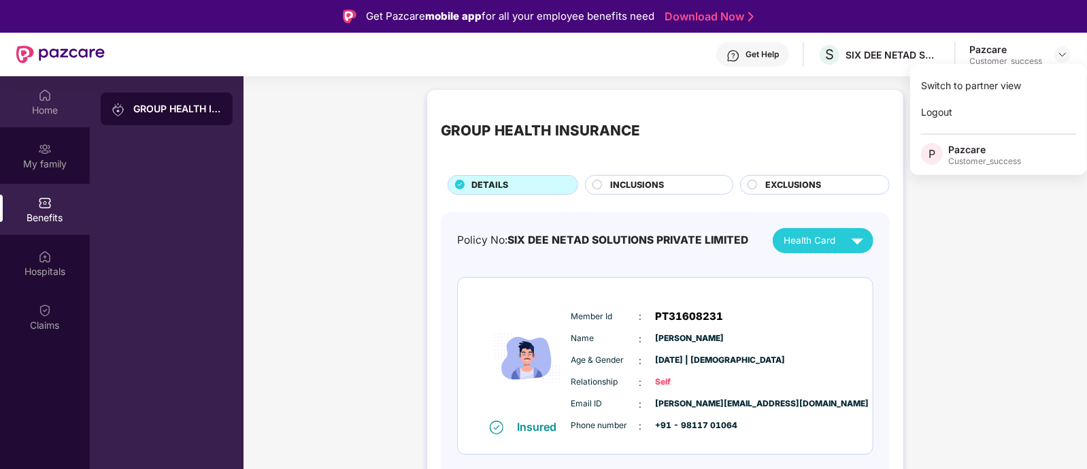
click at [63, 114] on div "Home" at bounding box center [45, 110] width 90 height 14
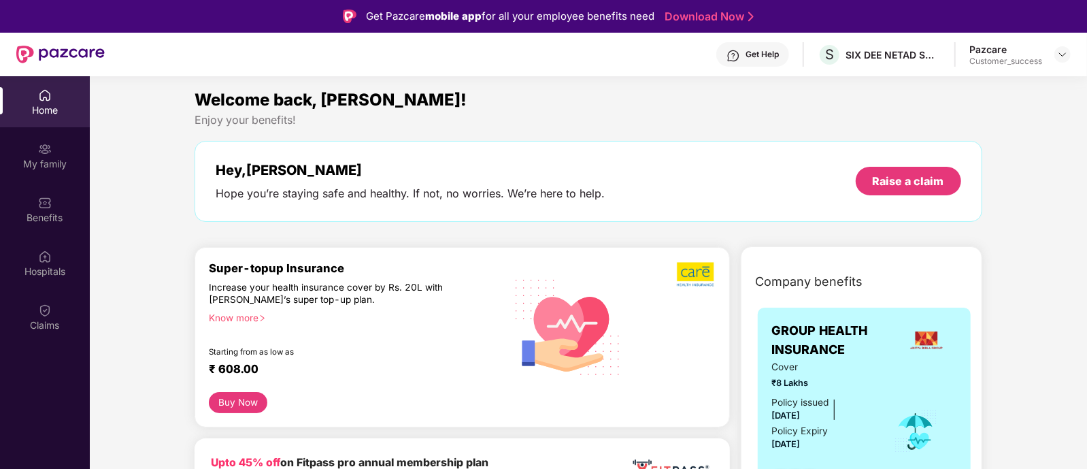
scroll to position [75, 0]
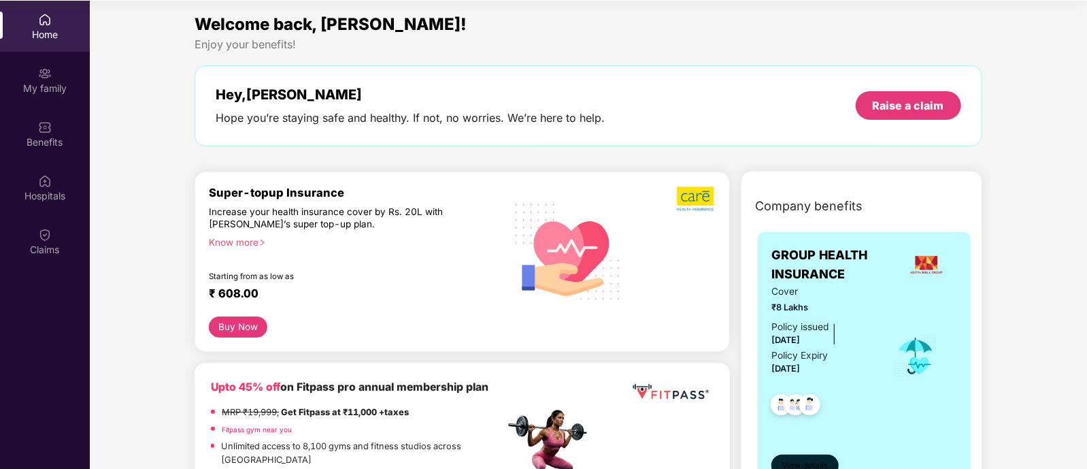
click at [794, 454] on button "View details" at bounding box center [804, 465] width 67 height 22
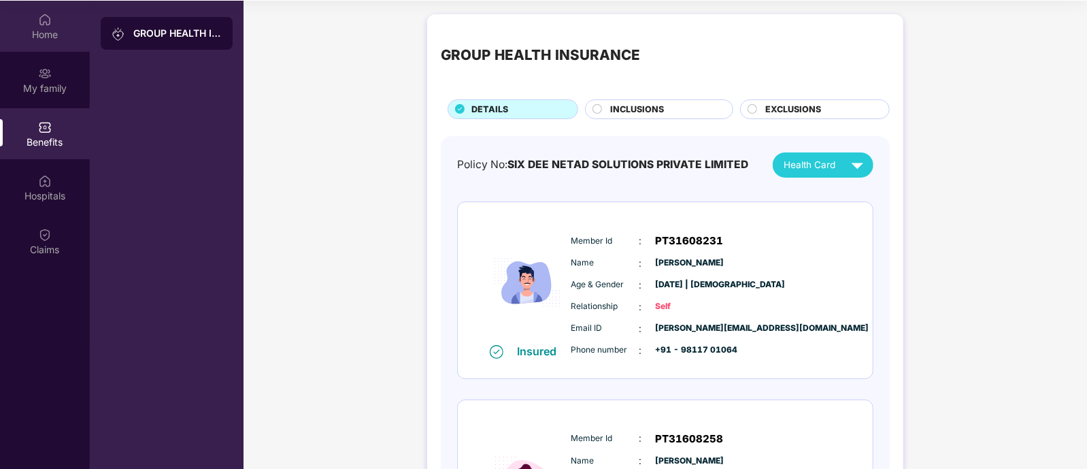
click at [17, 17] on div "Home" at bounding box center [45, 26] width 90 height 51
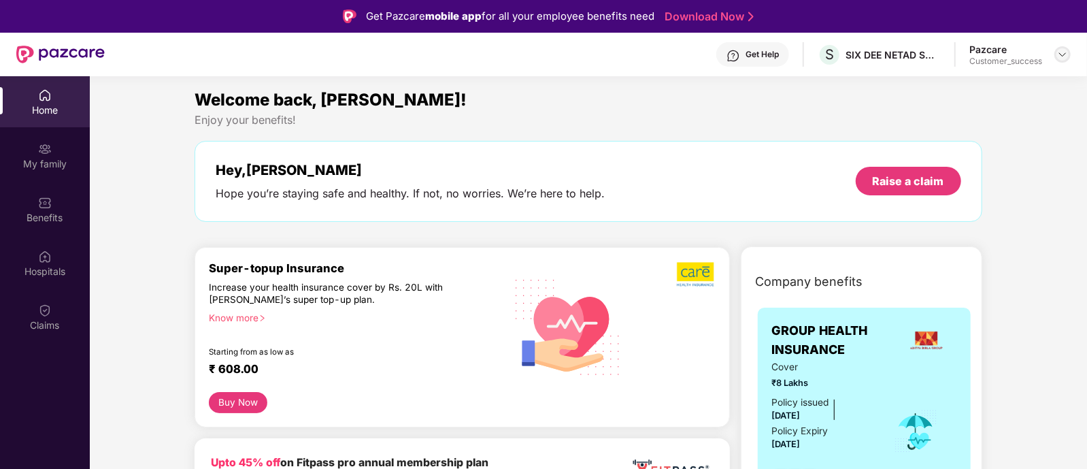
click at [1059, 54] on img at bounding box center [1062, 54] width 11 height 11
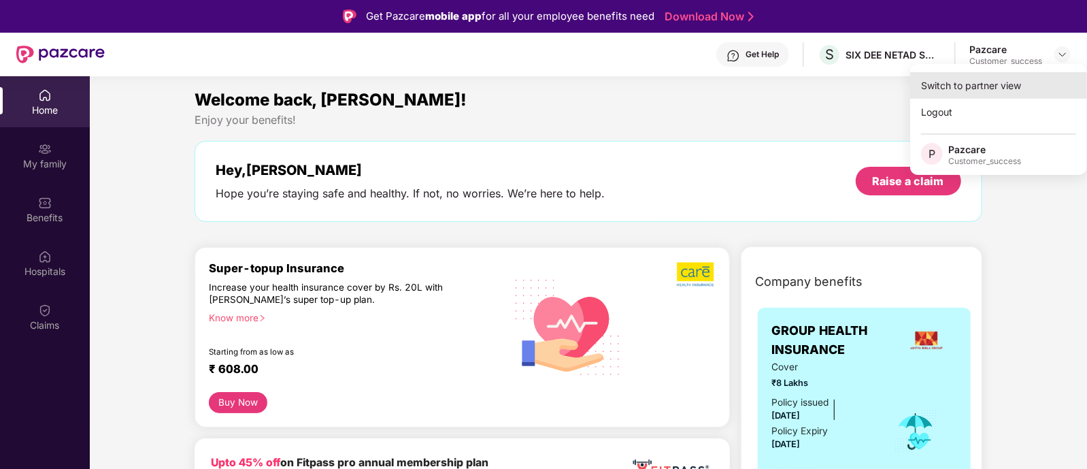
click at [998, 91] on div "Switch to partner view" at bounding box center [998, 85] width 177 height 27
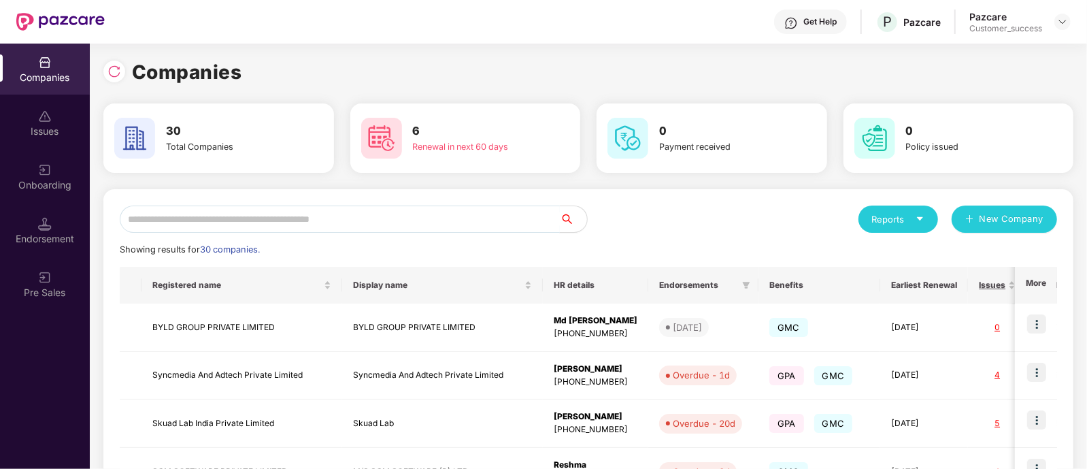
click at [386, 225] on input "text" at bounding box center [340, 218] width 440 height 27
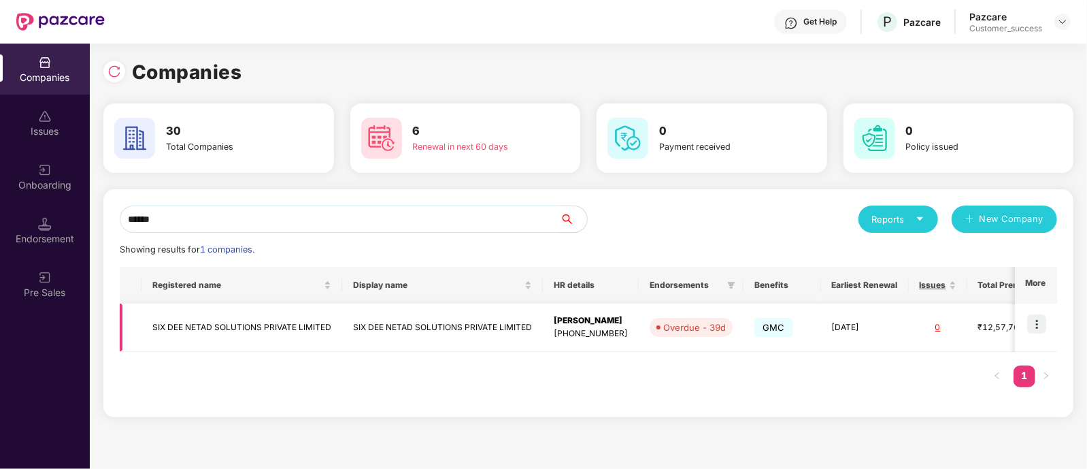
type input "******"
click at [1032, 318] on img at bounding box center [1036, 323] width 19 height 19
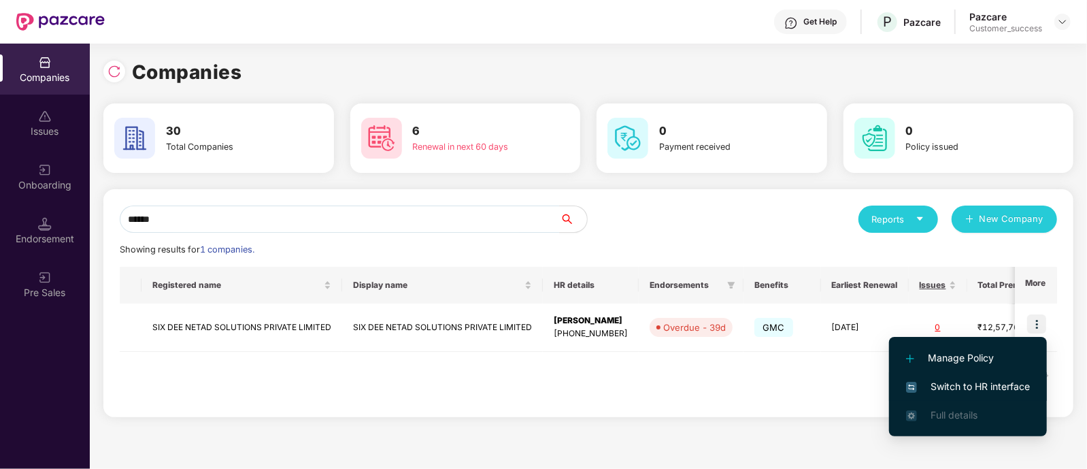
click at [956, 384] on span "Switch to HR interface" at bounding box center [968, 386] width 124 height 15
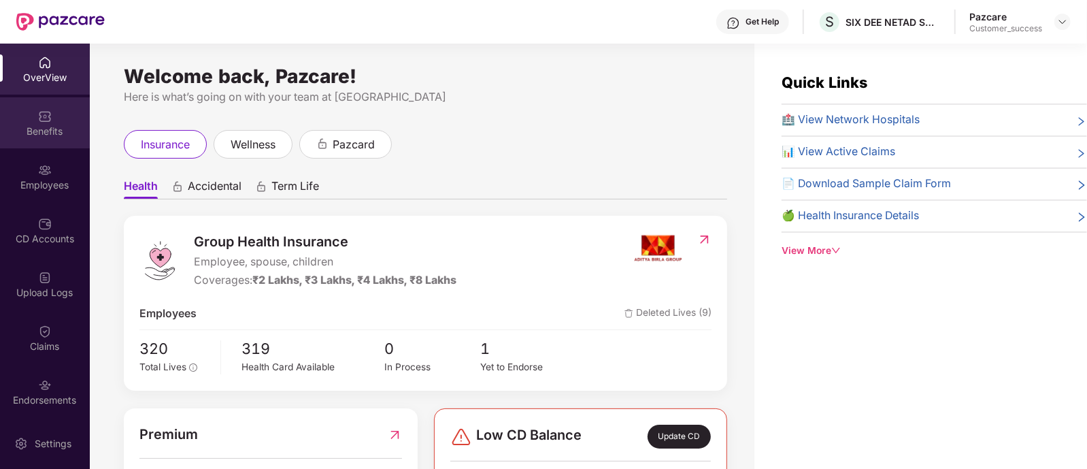
click at [48, 116] on img at bounding box center [45, 117] width 14 height 14
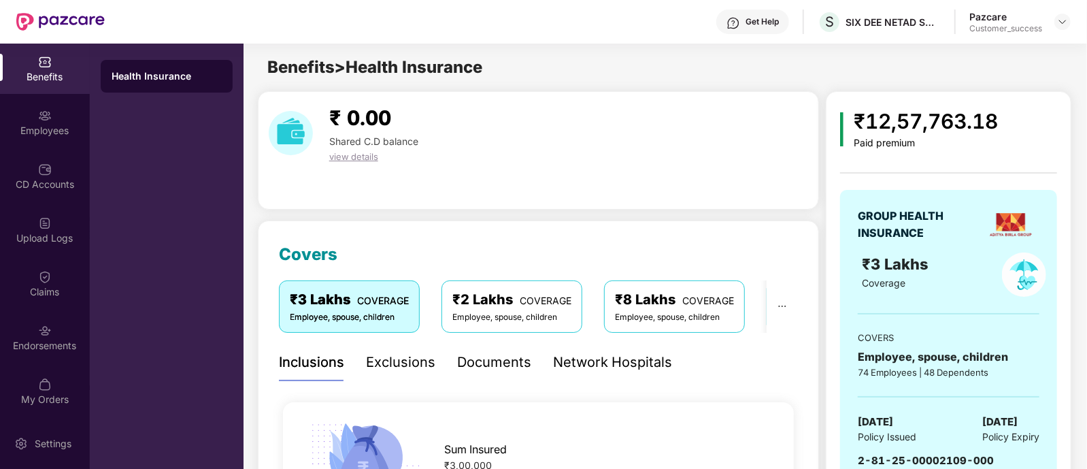
scroll to position [55, 0]
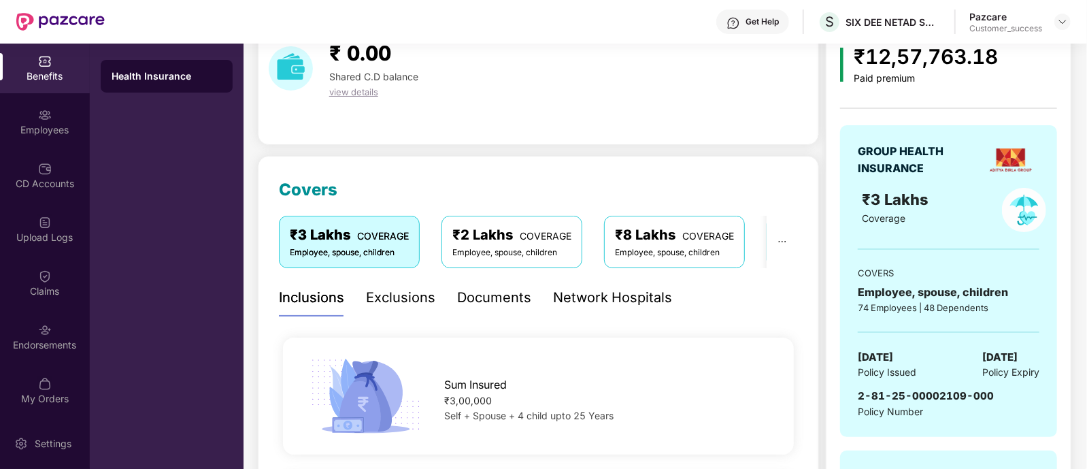
scroll to position [102, 0]
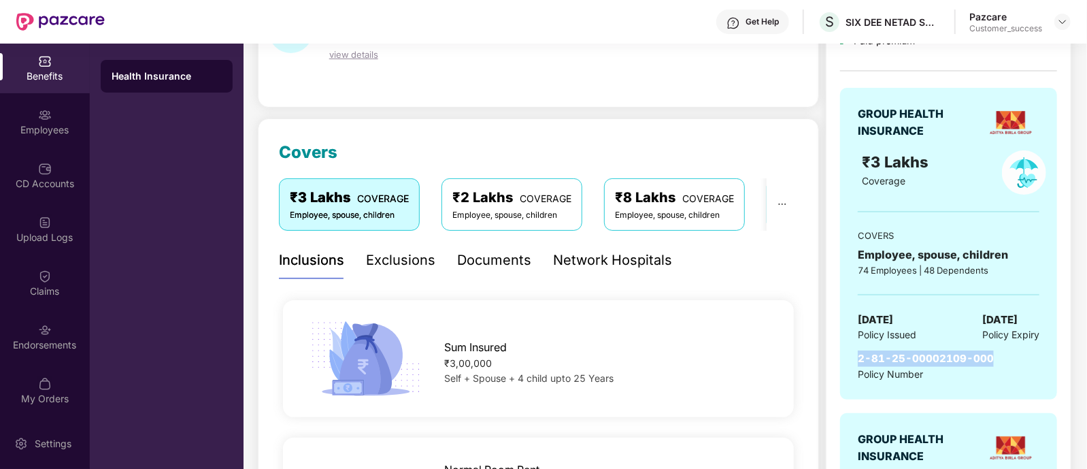
drag, startPoint x: 860, startPoint y: 356, endPoint x: 993, endPoint y: 350, distance: 133.4
click at [993, 350] on div "2-81-25-00002109-000 Policy Number" at bounding box center [949, 365] width 182 height 31
copy span "2-81-25-00002109-000"
click at [1061, 25] on img at bounding box center [1062, 21] width 11 height 11
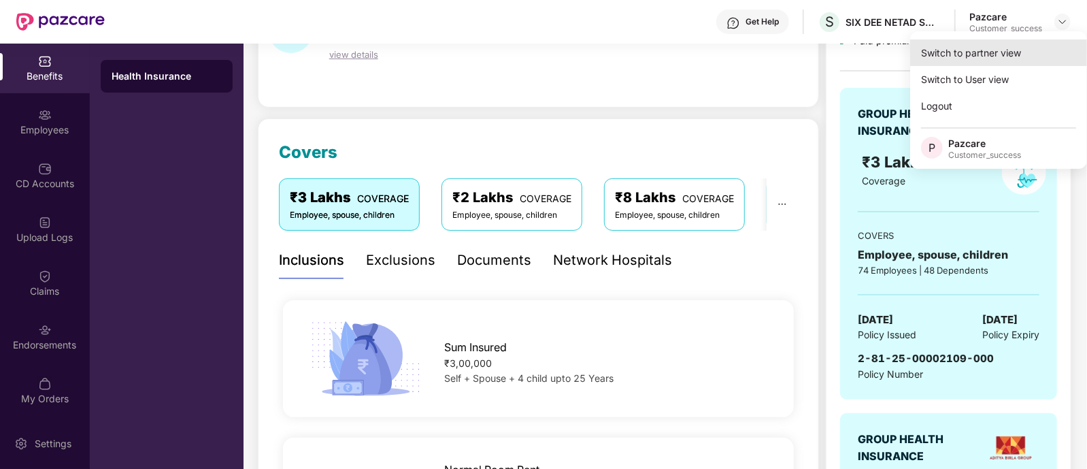
click at [1003, 49] on div "Switch to partner view" at bounding box center [998, 52] width 177 height 27
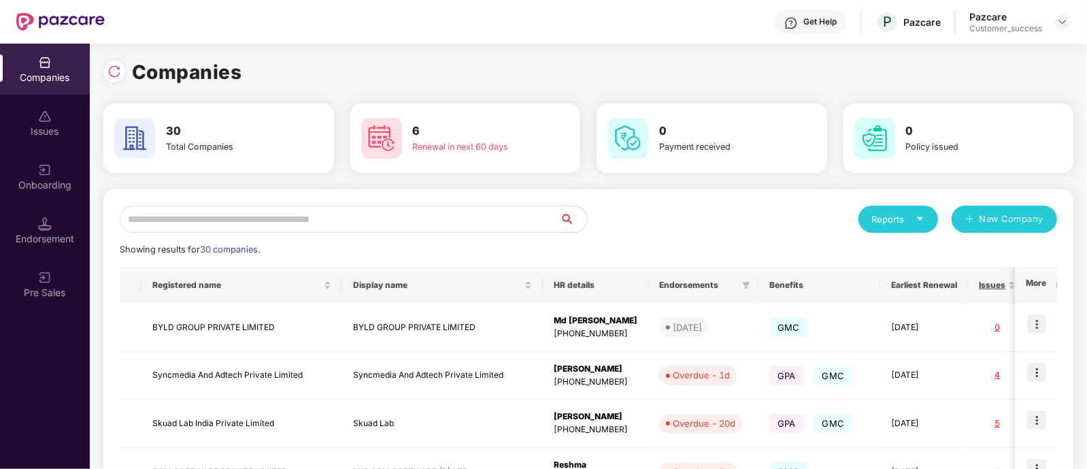
click at [314, 223] on input "text" at bounding box center [340, 218] width 440 height 27
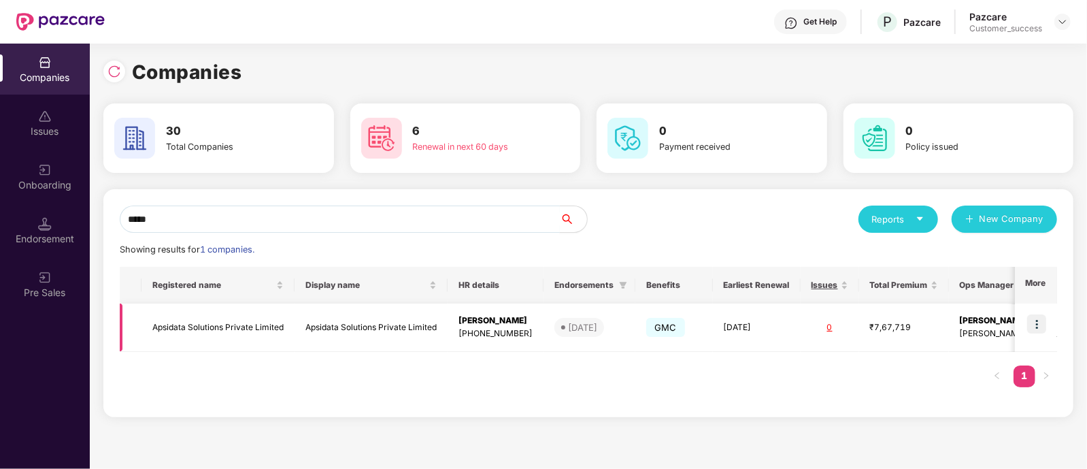
type input "*****"
click at [1026, 321] on td at bounding box center [1036, 327] width 42 height 48
click at [469, 146] on div "Renewal in next 60 days" at bounding box center [471, 147] width 117 height 14
click at [915, 209] on div "Reports" at bounding box center [898, 218] width 80 height 27
click at [881, 255] on div "Companies" at bounding box center [893, 254] width 50 height 15
